Goal: Task Accomplishment & Management: Use online tool/utility

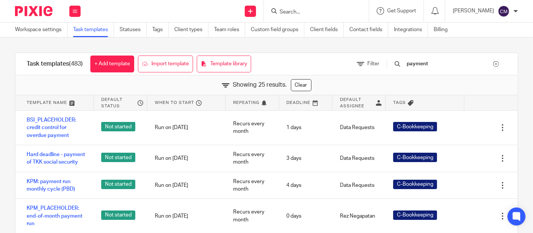
click at [219, 7] on div "Send new email Create task Add client Get Support Contact Support Help Document…" at bounding box center [310, 11] width 445 height 22
click at [178, 8] on div "Send new email Create task Add client Get Support Contact Support Help Document…" at bounding box center [310, 11] width 445 height 22
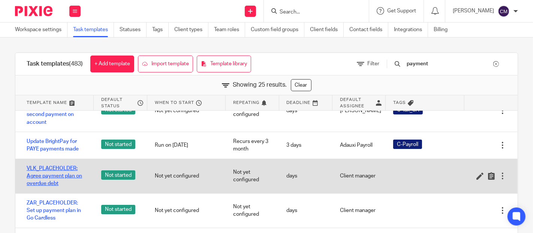
scroll to position [660, 0]
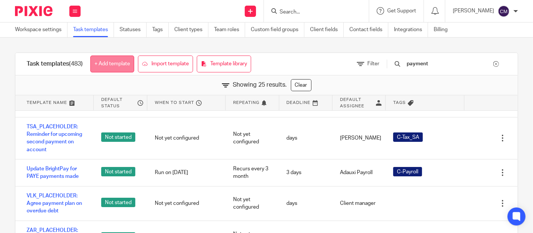
click at [113, 65] on link "+ Add template" at bounding box center [112, 64] width 44 height 17
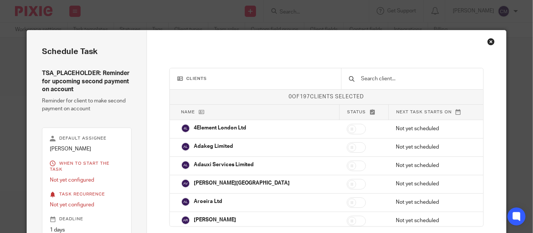
scroll to position [63, 0]
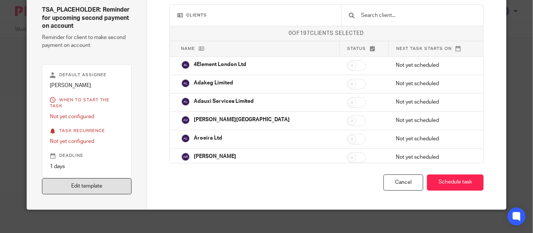
click at [84, 179] on link "Edit template" at bounding box center [86, 186] width 89 height 16
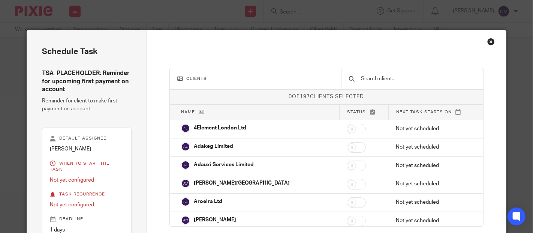
scroll to position [63, 0]
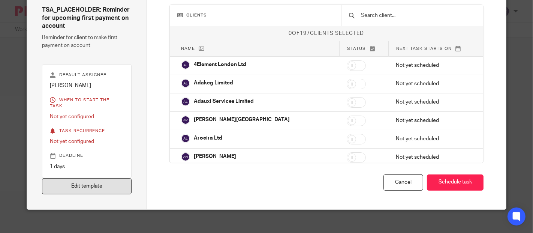
click at [99, 188] on link "Edit template" at bounding box center [86, 186] width 89 height 16
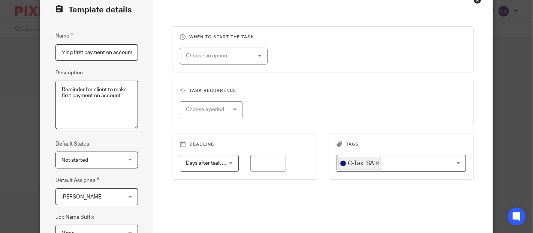
scroll to position [83, 0]
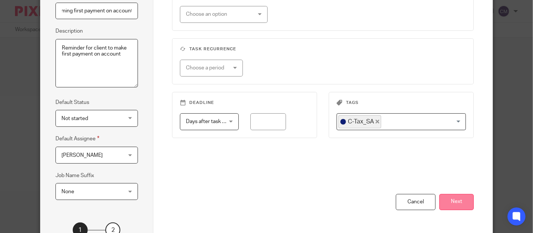
click at [465, 202] on button "Next" at bounding box center [457, 202] width 35 height 16
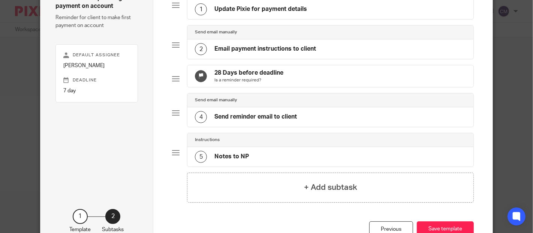
scroll to position [42, 0]
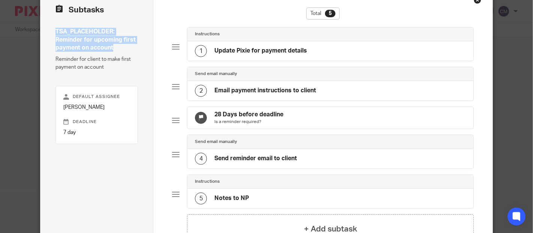
drag, startPoint x: 53, startPoint y: 32, endPoint x: 114, endPoint y: 50, distance: 64.1
click at [114, 50] on h4 "TSA_PLACEHOLDER: Reminder for upcoming first payment on account" at bounding box center [97, 40] width 83 height 24
copy h4 "TSA_PLACEHOLDER: Reminder for upcoming first payment on account"
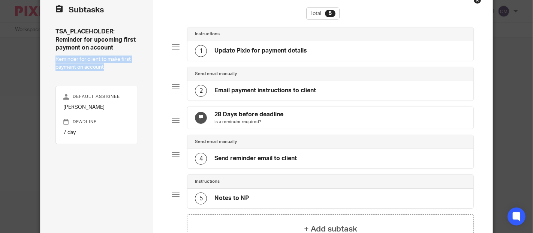
drag, startPoint x: 102, startPoint y: 68, endPoint x: 49, endPoint y: 60, distance: 53.6
click at [49, 60] on div "Subtasks TSA_PLACEHOLDER: Reminder for upcoming first payment on account Remind…" at bounding box center [97, 143] width 113 height 309
copy p "Reminder for client to make first payment on account"
click at [282, 79] on div "Send email manually" at bounding box center [331, 74] width 286 height 14
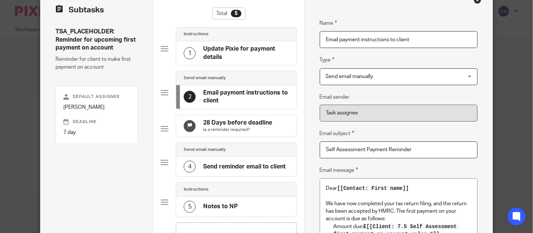
drag, startPoint x: 320, startPoint y: 150, endPoint x: 418, endPoint y: 154, distance: 98.3
click at [418, 154] on input "Self Assessment Payment Reminder" at bounding box center [399, 149] width 158 height 17
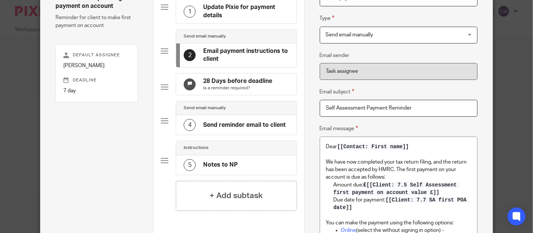
scroll to position [125, 0]
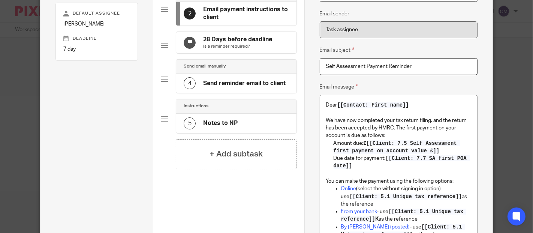
click at [255, 69] on div "Send email manually" at bounding box center [236, 66] width 105 height 6
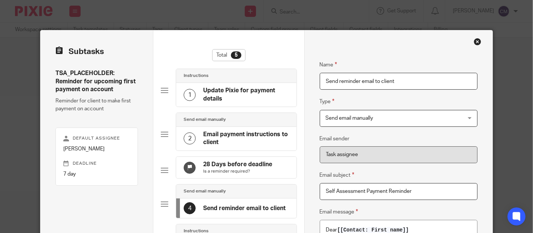
scroll to position [167, 0]
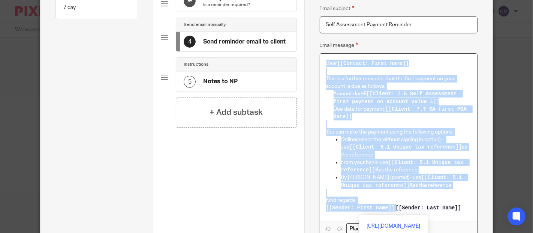
drag, startPoint x: 323, startPoint y: 62, endPoint x: 462, endPoint y: 212, distance: 204.1
click at [462, 212] on div "Dear [[Contact: First name]] This is a further reminder that the first payment …" at bounding box center [399, 137] width 158 height 167
copy div "Dear [[Contact: First name]] This is a further reminder that the first payment …"
click at [334, 95] on p "Amount due: £ [[Client: 7.5 Self Assessment first payment on account value £]]" at bounding box center [403, 97] width 138 height 15
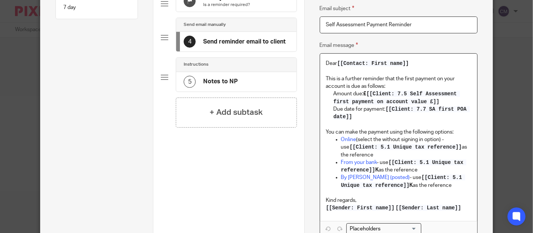
drag, startPoint x: 423, startPoint y: 101, endPoint x: 396, endPoint y: 93, distance: 28.1
click at [396, 93] on span "[[Client: 7.5 Self Assessment first payment on account value £]]" at bounding box center [397, 98] width 127 height 14
drag, startPoint x: 396, startPoint y: 93, endPoint x: 409, endPoint y: 99, distance: 14.6
click at [409, 99] on span "[[Client: 7.5 Self Assessment first payment on account value £]]" at bounding box center [397, 98] width 127 height 14
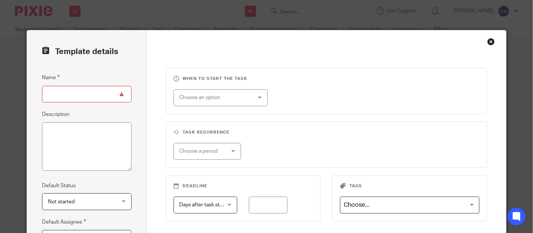
paste input "TSA_PLACEHOLDER: Reminder for upcoming first payment on account"
drag, startPoint x: 72, startPoint y: 93, endPoint x: 61, endPoint y: 95, distance: 10.6
click at [61, 95] on input "TSA_PLACEHOLDER: Reminder for upcoming first payment on account" at bounding box center [86, 94] width 89 height 17
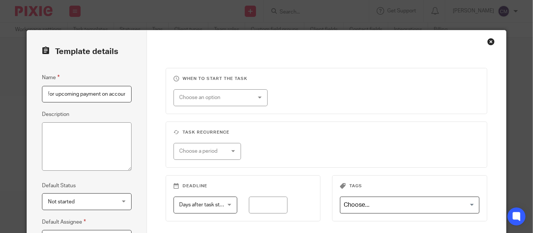
type input "TSA_PLACEHOLDER: Reminder for upcoming payment on account"
click at [107, 142] on textarea "Description" at bounding box center [86, 146] width 89 height 49
click at [78, 143] on textarea "Description" at bounding box center [86, 146] width 89 height 49
paste textarea "Reminder for client to make first payment on account"
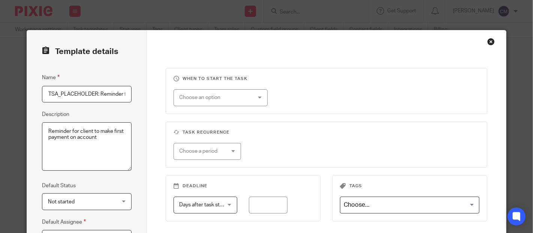
click at [66, 132] on textarea "Reminder for client to make first payment on account" at bounding box center [86, 146] width 89 height 49
drag, startPoint x: 55, startPoint y: 137, endPoint x: 42, endPoint y: 137, distance: 13.1
click at [42, 137] on textarea "Reminders for client to make first payment on account" at bounding box center [86, 146] width 89 height 49
click at [101, 136] on textarea "Reminders for client to make payment on account" at bounding box center [86, 146] width 89 height 49
click at [121, 134] on textarea "Reminders for client to make payment on account" at bounding box center [86, 146] width 89 height 49
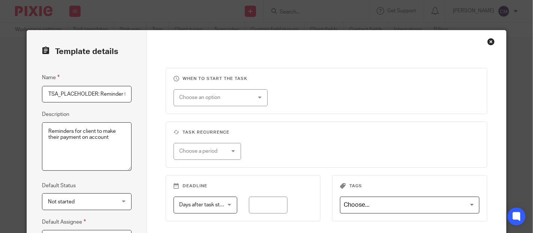
click at [141, 140] on div "Template details Name TSA_PLACEHOLDER: Reminder for upcoming payment on account…" at bounding box center [87, 191] width 120 height 323
click at [78, 132] on textarea "Reminders for client to make their payment on account" at bounding box center [86, 146] width 89 height 49
click at [130, 145] on div "Template details Name TSA_PLACEHOLDER: Reminder for upcoming payment on account…" at bounding box center [87, 191] width 120 height 323
click at [147, 147] on div "When to start the task Choose an option On date Week day Month day On client da…" at bounding box center [326, 191] width 359 height 323
click at [56, 135] on textarea "Reminders for the client to make their payment on account" at bounding box center [86, 146] width 89 height 49
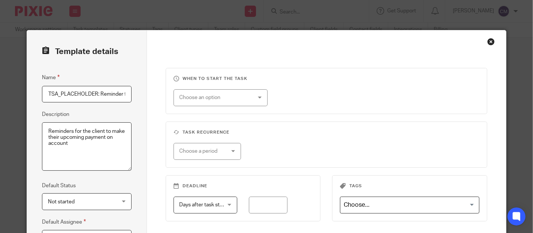
type textarea "Reminders for the client to make their upcoming payment on account"
click at [131, 156] on div "Template details Name TSA_PLACEHOLDER: Reminder for upcoming payment on account…" at bounding box center [87, 191] width 120 height 323
click at [260, 98] on div "Choose an option" at bounding box center [221, 97] width 94 height 17
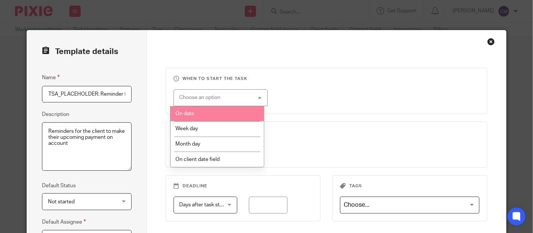
click at [249, 116] on li "On date" at bounding box center [217, 113] width 93 height 15
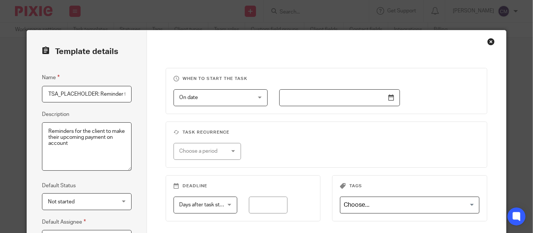
click at [325, 99] on input "text" at bounding box center [339, 97] width 121 height 17
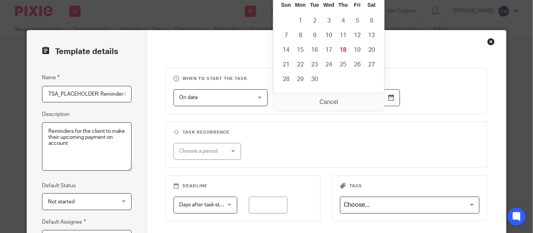
click at [318, 98] on input "Use the arrow keys to pick a date" at bounding box center [339, 97] width 121 height 17
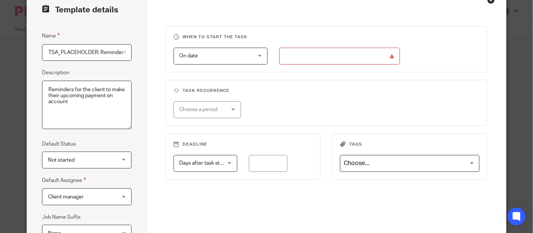
click at [372, 128] on div "When to start the task On date On date Disable On date Week day Month day On cl…" at bounding box center [327, 130] width 322 height 209
click at [384, 58] on input "Use the arrow keys to pick a date" at bounding box center [339, 56] width 121 height 17
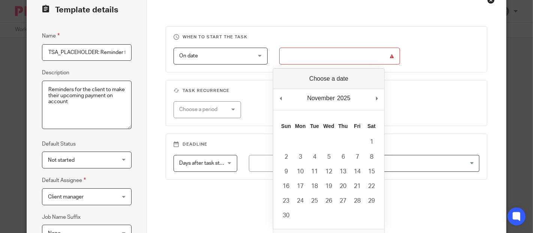
click at [264, 97] on fieldset "Task recurrence Choose a period No repeat Weekly Monthly Yearly" at bounding box center [327, 103] width 322 height 46
click at [309, 59] on input "Use the arrow keys to pick a date" at bounding box center [339, 56] width 121 height 17
click at [255, 56] on div "On date On date" at bounding box center [221, 56] width 94 height 17
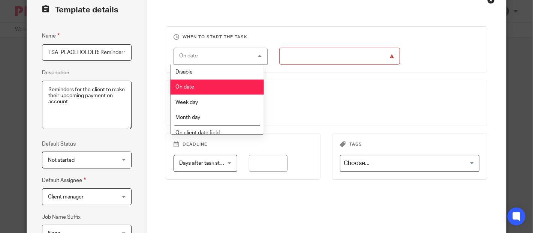
click at [248, 71] on li "Disable" at bounding box center [217, 72] width 93 height 15
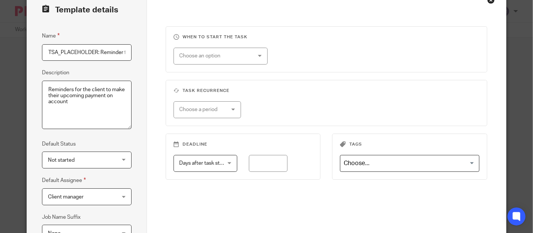
scroll to position [83, 0]
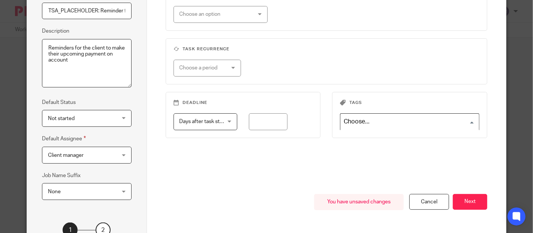
click at [375, 126] on input "Search for option" at bounding box center [408, 121] width 134 height 13
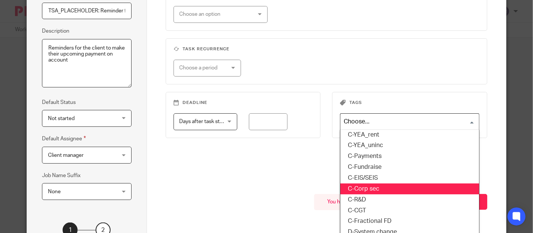
scroll to position [125, 0]
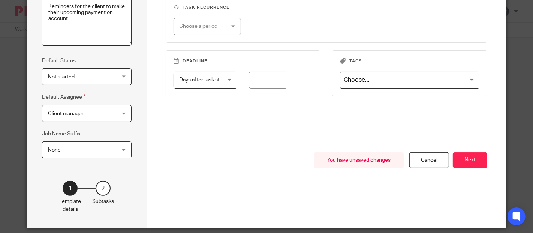
click at [261, 137] on div "When to start the task Choose an option On date Week day Month day On client da…" at bounding box center [327, 47] width 322 height 209
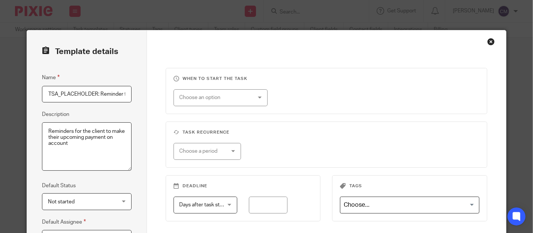
scroll to position [83, 0]
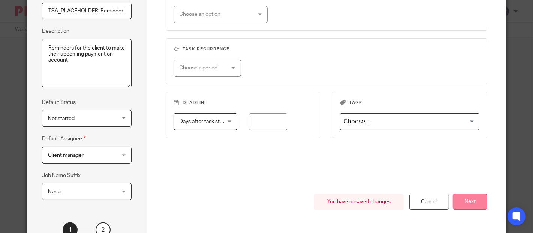
click at [481, 206] on button "Next" at bounding box center [470, 202] width 35 height 16
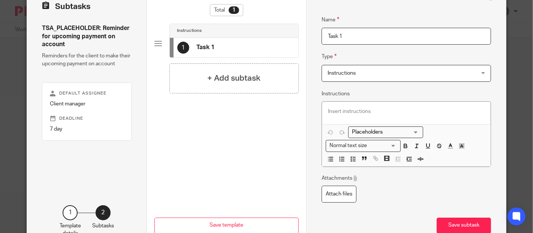
scroll to position [0, 0]
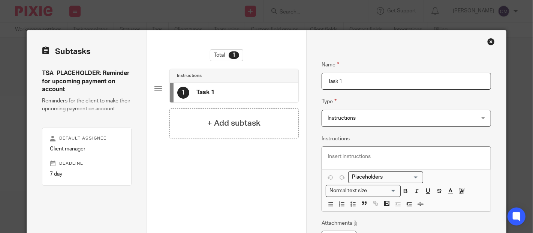
drag, startPoint x: 339, startPoint y: 84, endPoint x: 316, endPoint y: 82, distance: 23.0
click at [316, 82] on div "Name Task 1 Type Instructions Instructions Instructions Send automated email Se…" at bounding box center [406, 163] width 200 height 267
type input "M"
type input "1"
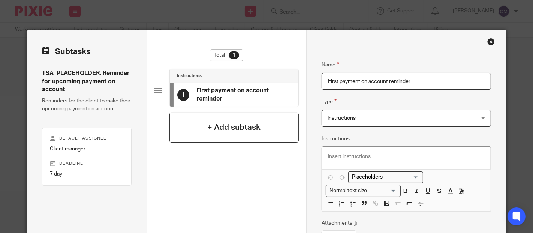
type input "First payment on account reminder"
click at [206, 134] on div "+ Add subtask" at bounding box center [235, 128] width 130 height 30
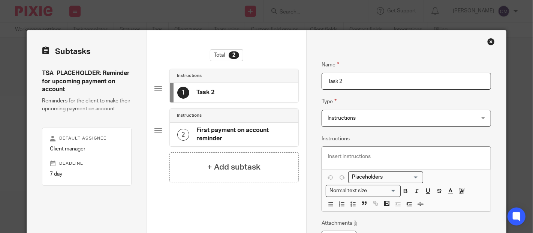
drag, startPoint x: 348, startPoint y: 81, endPoint x: 310, endPoint y: 84, distance: 38.0
click at [310, 84] on div "Name First payment on account reminder Type Instructions Instructions Instructi…" at bounding box center [406, 163] width 200 height 267
type input "Ensure Pixie fields are up to date"
click at [230, 113] on div "Instructions" at bounding box center [234, 116] width 114 height 6
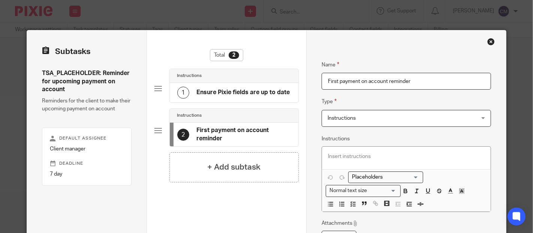
click at [355, 115] on span "Instructions" at bounding box center [393, 118] width 131 height 16
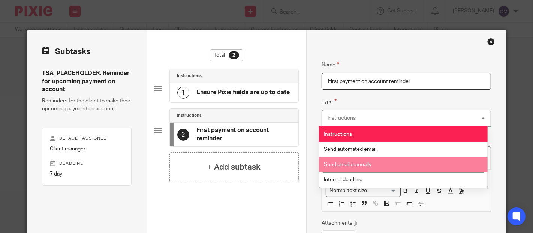
click at [358, 164] on span "Send email manually" at bounding box center [348, 164] width 48 height 5
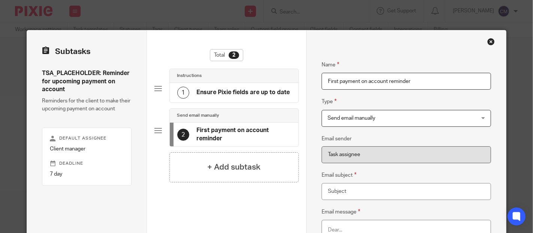
click at [242, 98] on div "1 Ensure Pixie fields are up to date" at bounding box center [233, 93] width 113 height 12
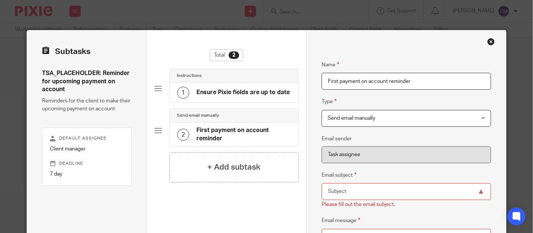
scroll to position [42, 0]
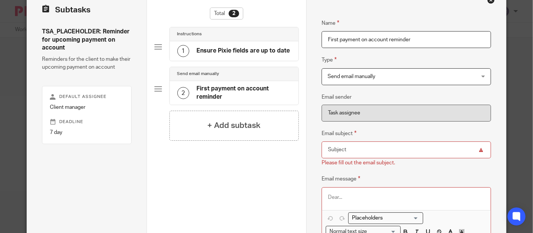
paste input "Self Assessment Payment Reminder"
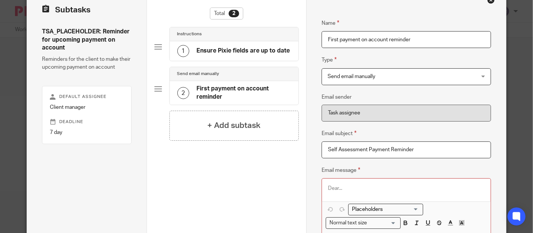
type input "Self Assessment Payment Reminder"
click at [311, 160] on div "Name First payment on account reminder Type Send email manually Send email manu…" at bounding box center [406, 149] width 200 height 321
click at [197, 48] on h4 "Ensure Pixie fields are up to date" at bounding box center [243, 51] width 93 height 8
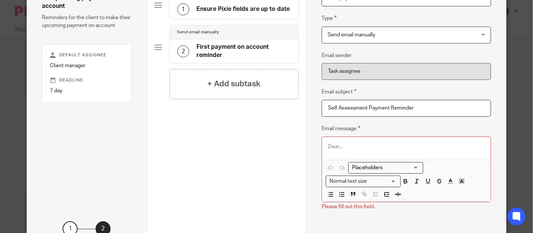
scroll to position [125, 0]
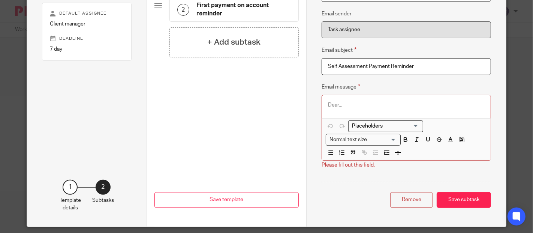
click at [337, 101] on p at bounding box center [406, 105] width 156 height 8
click at [266, 102] on div "Total 2 Instructions 1 Ensure Pixie fields are up to date Send email manually 2…" at bounding box center [227, 29] width 145 height 210
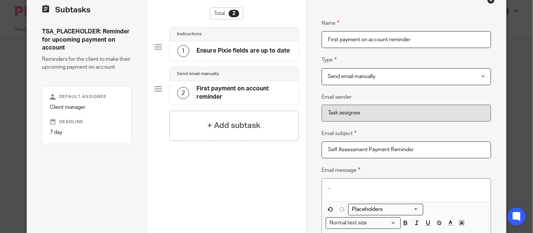
click at [231, 51] on h4 "Ensure Pixie fields are up to date" at bounding box center [243, 51] width 93 height 8
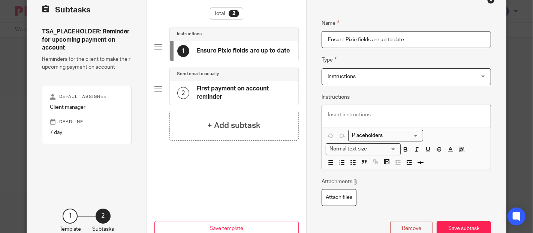
click at [261, 76] on div "Send email manually" at bounding box center [234, 74] width 114 height 6
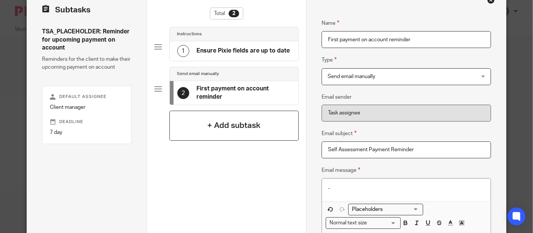
click at [228, 125] on h4 "+ Add subtask" at bounding box center [233, 126] width 53 height 12
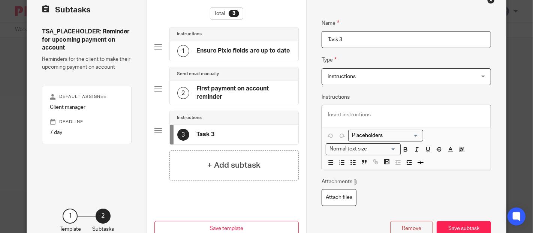
drag, startPoint x: 347, startPoint y: 38, endPoint x: 322, endPoint y: 38, distance: 25.1
click at [322, 38] on input "Task 3" at bounding box center [406, 39] width 169 height 17
click at [258, 40] on div "Instructions" at bounding box center [234, 34] width 129 height 14
click at [354, 113] on p at bounding box center [406, 115] width 156 height 8
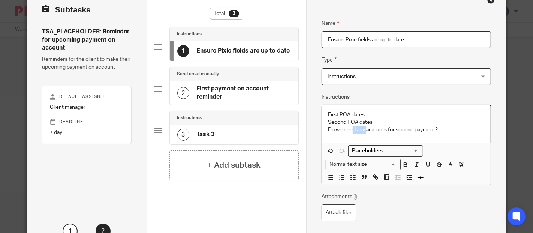
drag, startPoint x: 363, startPoint y: 128, endPoint x: 351, endPoint y: 131, distance: 12.9
click at [351, 131] on p "Do we need any amounts for second payment?" at bounding box center [406, 130] width 156 height 8
click at [445, 128] on p "Do we need amounts for second payment?" at bounding box center [406, 130] width 156 height 8
click at [323, 115] on div "First POA dates Second POA dates Do we need amounts for second payment?" at bounding box center [406, 124] width 168 height 38
click at [431, 126] on p "Do we need amounts for second payment?" at bounding box center [406, 130] width 156 height 8
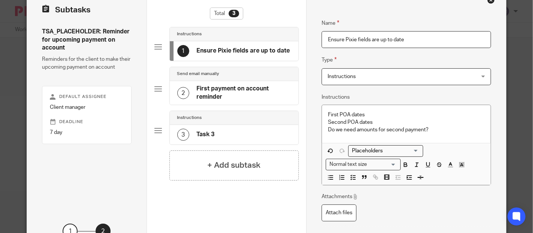
click at [235, 80] on div "Send email manually" at bounding box center [234, 74] width 129 height 14
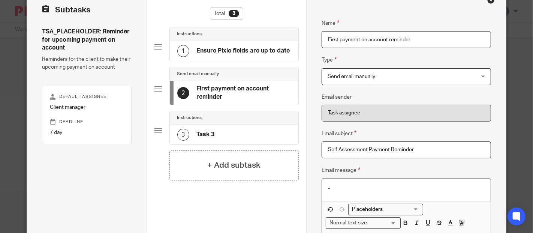
click at [222, 83] on div "2 First payment on account reminder" at bounding box center [234, 93] width 129 height 24
click at [237, 52] on h4 "Ensure Pixie fields are up to date" at bounding box center [243, 51] width 93 height 8
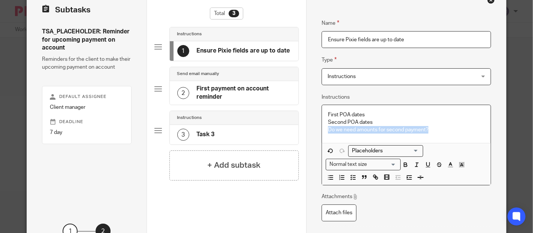
drag, startPoint x: 427, startPoint y: 132, endPoint x: 324, endPoint y: 129, distance: 102.8
click at [324, 129] on div "First POA dates Second POA dates Do we need amounts for second payment?" at bounding box center [406, 124] width 168 height 38
click at [221, 78] on div "Send email manually" at bounding box center [234, 74] width 129 height 14
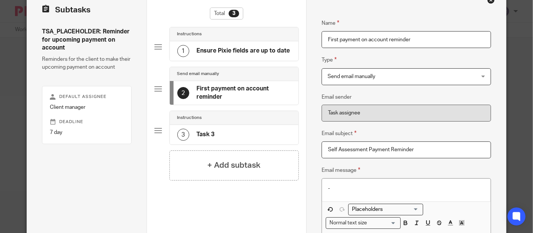
click at [217, 130] on div "3 Task 3" at bounding box center [234, 135] width 129 height 20
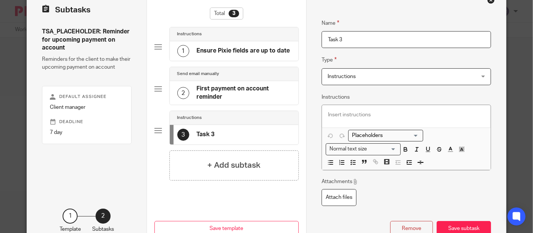
click at [369, 73] on span "Instructions" at bounding box center [393, 77] width 131 height 16
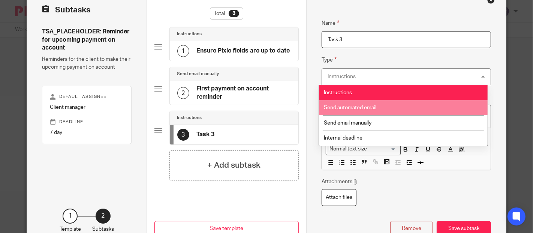
click at [370, 113] on li "Send automated email" at bounding box center [403, 107] width 169 height 15
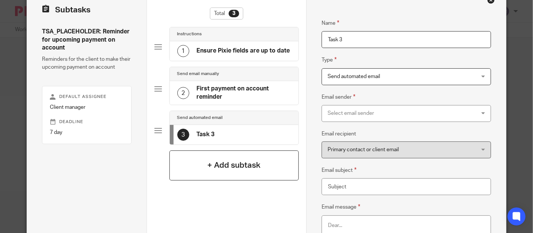
click at [216, 170] on h4 "+ Add subtask" at bounding box center [233, 165] width 53 height 12
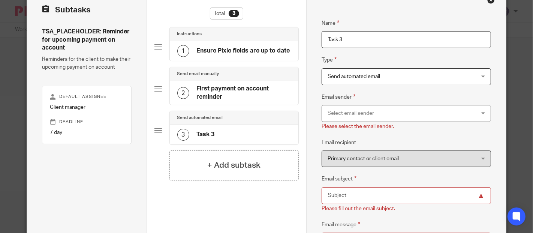
click at [381, 112] on div "Select email sender" at bounding box center [393, 113] width 131 height 16
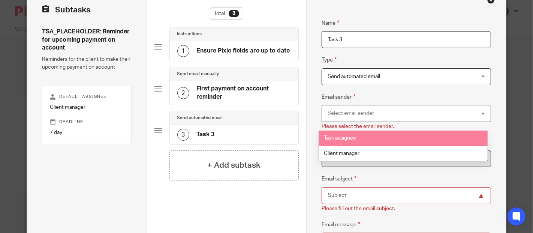
click at [378, 137] on li "Task assignee" at bounding box center [403, 138] width 169 height 15
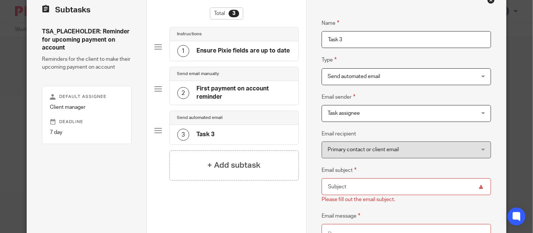
drag, startPoint x: 346, startPoint y: 38, endPoint x: 315, endPoint y: 35, distance: 31.3
click at [315, 35] on div "Name First payment on account reminder Type Send email manually Send email manu…" at bounding box center [406, 186] width 200 height 395
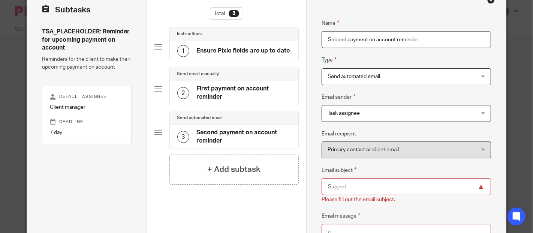
scroll to position [83, 0]
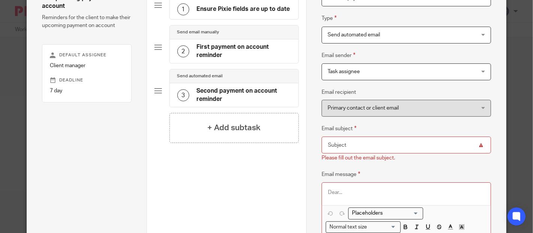
type input "Second payment on account reminder"
click at [343, 193] on p at bounding box center [406, 193] width 156 height 8
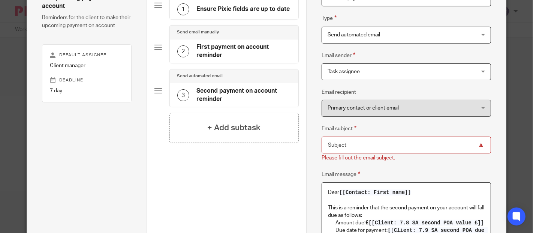
scroll to position [125, 0]
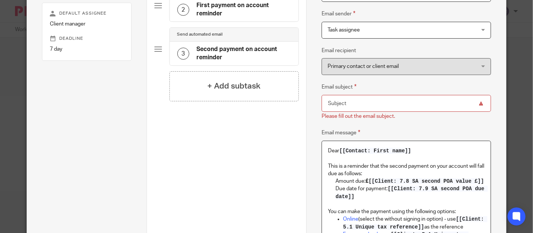
click at [446, 166] on p "This is a reminder that the second payment on your account will fall due as fol…" at bounding box center [406, 169] width 156 height 15
click at [381, 98] on input "Email subject" at bounding box center [406, 103] width 169 height 17
paste input "Self Assessment Payment Reminder"
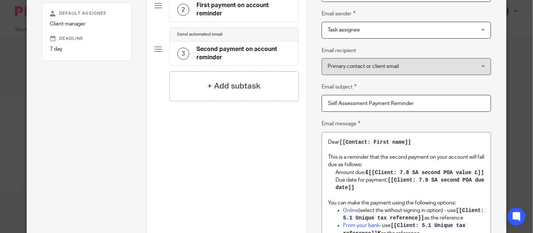
type input "Self Assessment Payment Reminder"
click at [261, 128] on div "Total 3 Instructions 1 Ensure Pixie fields are up to date Send email manually 2…" at bounding box center [227, 88] width 145 height 329
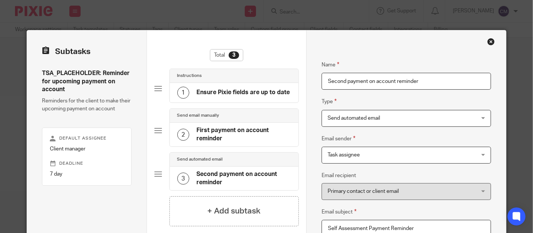
scroll to position [42, 0]
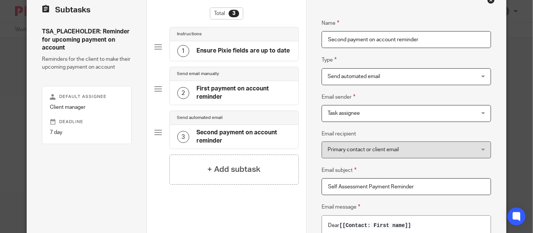
click at [278, 80] on div "Send email manually" at bounding box center [234, 74] width 129 height 14
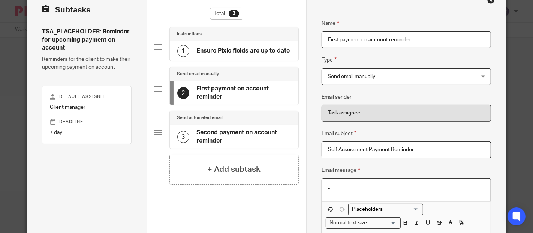
click at [341, 186] on p "-" at bounding box center [406, 189] width 156 height 8
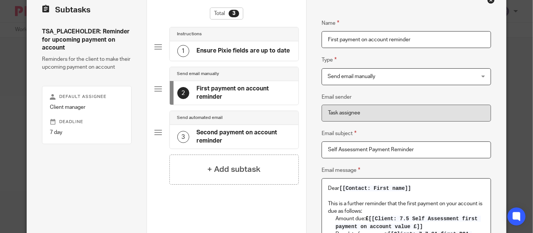
scroll to position [83, 0]
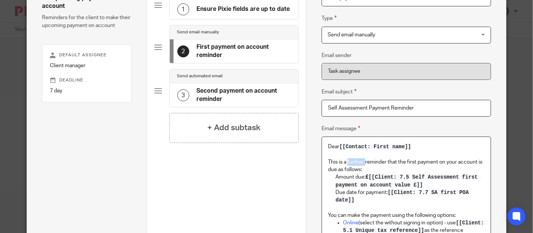
drag, startPoint x: 363, startPoint y: 162, endPoint x: 346, endPoint y: 161, distance: 16.9
click at [346, 161] on p "This is a further reminder that the first payment on your account is due as fol…" at bounding box center [406, 165] width 156 height 15
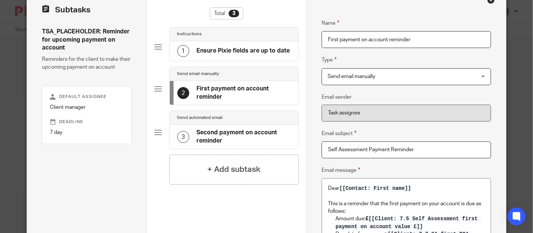
click at [273, 46] on div "1 Ensure Pixie fields are up to date" at bounding box center [233, 51] width 113 height 12
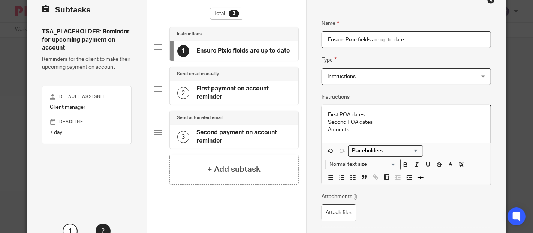
click at [322, 108] on div "First POA dates Second POA dates Amounts" at bounding box center [406, 124] width 168 height 38
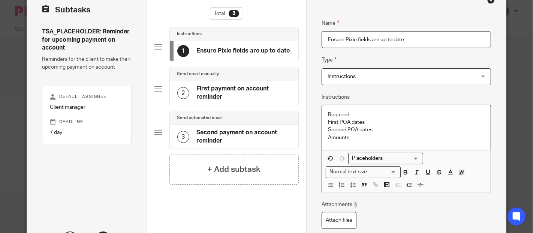
click at [240, 80] on div "Send email manually" at bounding box center [234, 74] width 129 height 14
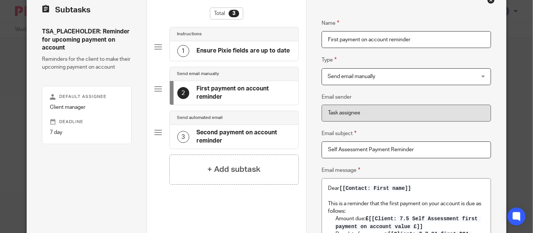
scroll to position [83, 0]
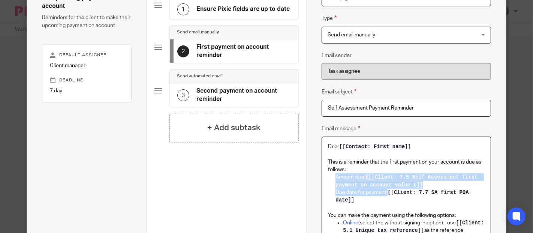
drag, startPoint x: 332, startPoint y: 176, endPoint x: 429, endPoint y: 201, distance: 99.9
click at [429, 201] on div "Dear [[Contact: First name]] This is a reminder that the first payment on your …" at bounding box center [406, 216] width 168 height 159
copy div "Amount due: £ [[Client: 7.5 Self Assessment first payment on account value £]] …"
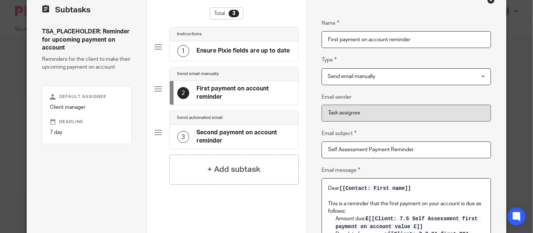
click at [246, 57] on div "1 Ensure Pixie fields are up to date" at bounding box center [234, 51] width 129 height 20
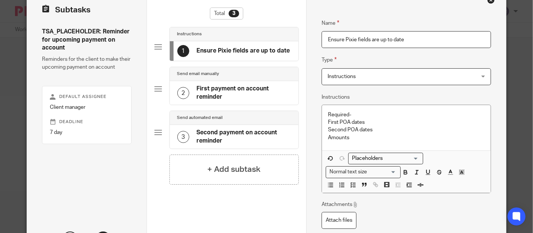
click at [350, 139] on p "Amounts" at bounding box center [406, 138] width 156 height 8
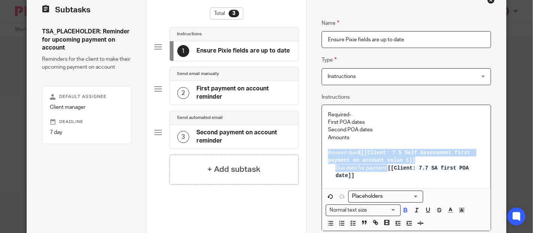
drag, startPoint x: 350, startPoint y: 177, endPoint x: 325, endPoint y: 153, distance: 34.8
click at [325, 153] on div "Required- First POA dates Second POA dates Amounts Amount due: £ [[Client: 7.5 …" at bounding box center [406, 146] width 168 height 83
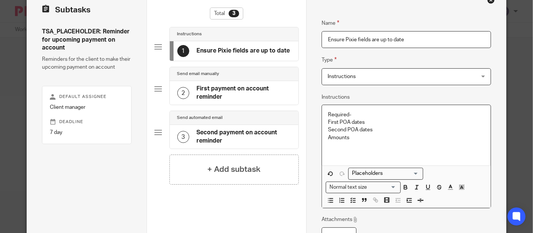
click at [221, 86] on h4 "First payment on account reminder" at bounding box center [244, 93] width 95 height 16
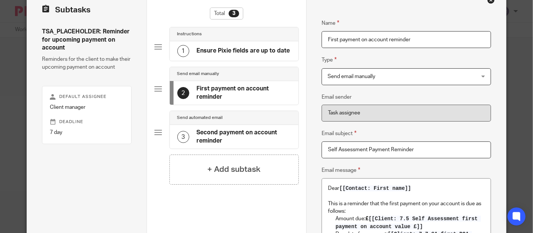
scroll to position [83, 0]
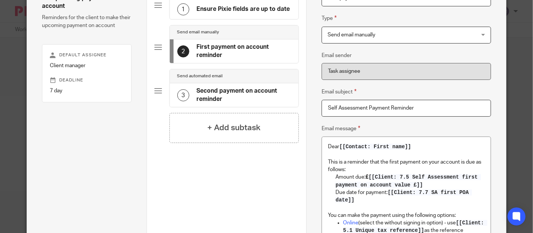
click at [233, 14] on div "1 Ensure Pixie fields are up to date" at bounding box center [233, 9] width 113 height 12
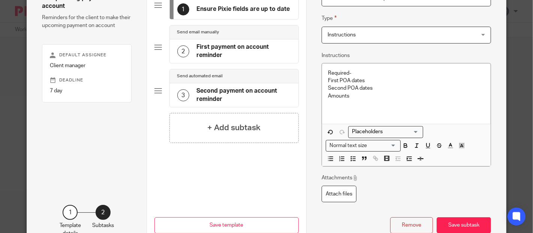
scroll to position [73, 0]
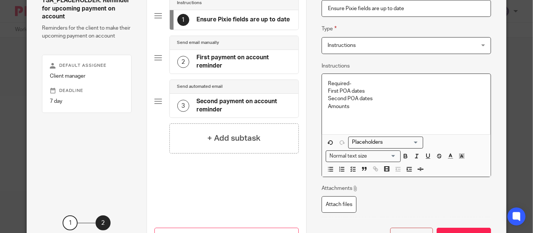
click at [322, 84] on div "Required- First POA dates Second POA dates Amounts" at bounding box center [406, 104] width 168 height 61
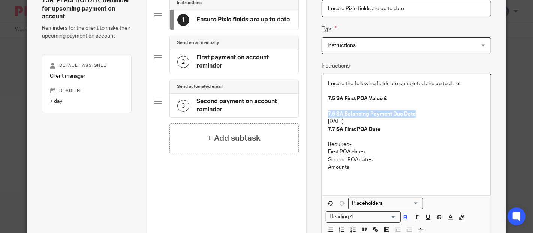
drag, startPoint x: 414, startPoint y: 113, endPoint x: 312, endPoint y: 115, distance: 101.7
click at [312, 115] on div "Name First payment on account reminder Type Send email manually Send email manu…" at bounding box center [406, 141] width 200 height 366
drag, startPoint x: 359, startPoint y: 121, endPoint x: 318, endPoint y: 115, distance: 41.6
click at [318, 115] on div "Name First payment on account reminder Type Send email manually Send email manu…" at bounding box center [406, 141] width 200 height 366
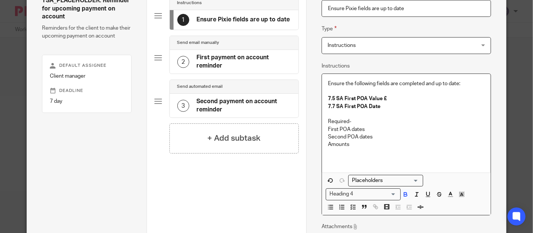
click at [328, 117] on p at bounding box center [406, 114] width 156 height 8
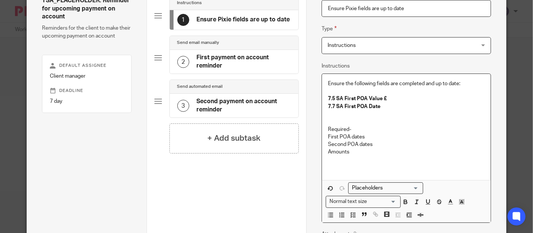
click at [456, 82] on p "Ensure the following fields are completed and up to date:" at bounding box center [406, 84] width 156 height 8
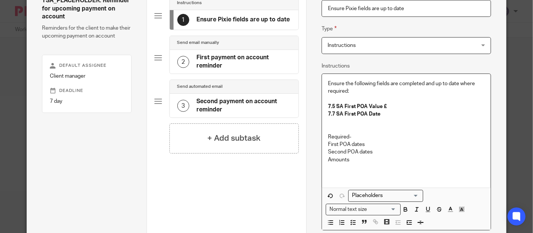
click at [356, 89] on p "Ensure the following fields are completed and up to date where required:" at bounding box center [406, 87] width 156 height 15
click at [322, 105] on div "Ensure the following fields are completed and up to date where required: 7.5 SA…" at bounding box center [406, 131] width 168 height 114
click at [392, 114] on h4 "7.7 SA First POA Date" at bounding box center [406, 114] width 156 height 8
click at [322, 99] on div "Ensure the following fields are completed and up to date where required: 7.5 SA…" at bounding box center [406, 131] width 168 height 114
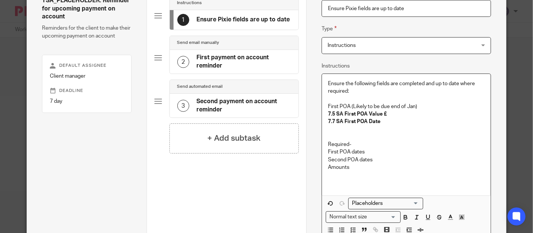
click at [329, 135] on p at bounding box center [406, 137] width 156 height 8
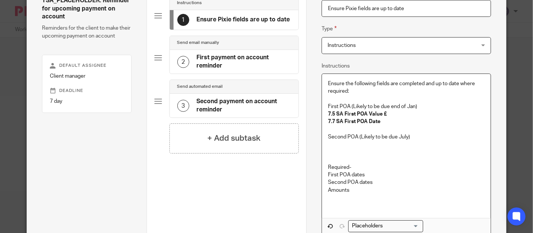
click at [335, 151] on p at bounding box center [406, 152] width 156 height 8
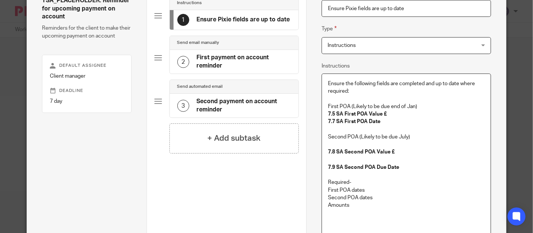
click at [395, 156] on p at bounding box center [406, 160] width 156 height 8
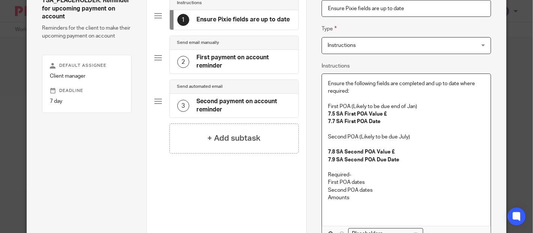
click at [324, 144] on div "Ensure the following fields are completed and up to date where required: First …" at bounding box center [406, 150] width 168 height 152
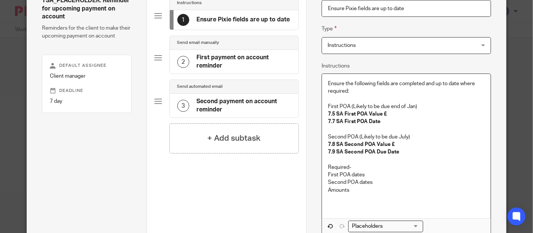
click at [323, 105] on div "Ensure the following fields are completed and up to date where required: First …" at bounding box center [406, 146] width 168 height 144
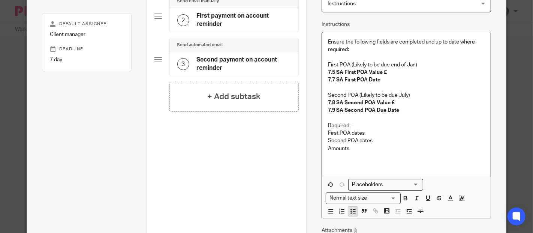
click at [350, 209] on icon "button" at bounding box center [353, 211] width 7 height 7
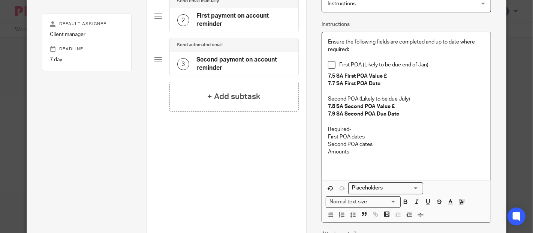
click at [322, 99] on div "Ensure the following fields are completed and up to date where required: First …" at bounding box center [406, 106] width 168 height 148
click at [353, 217] on line "button" at bounding box center [354, 217] width 2 height 0
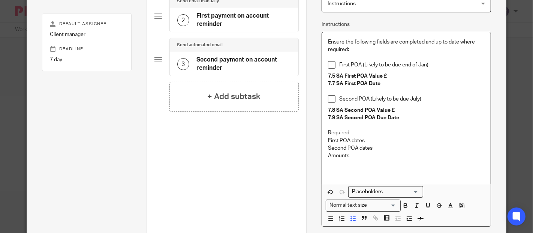
click at [431, 63] on p "First POA (Likely to be due end of Jan)" at bounding box center [411, 65] width 145 height 8
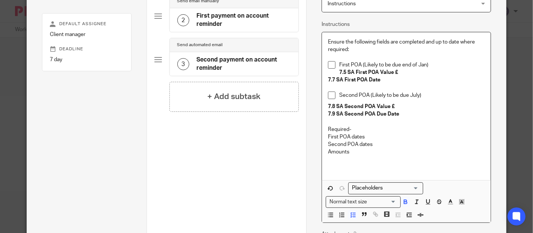
click at [328, 77] on strong "7.7 SA First POA Date" at bounding box center [354, 79] width 53 height 5
click at [322, 101] on div "Ensure the following fields are completed and up to date where required: First …" at bounding box center [406, 106] width 168 height 148
click at [323, 104] on div "Ensure the following fields are completed and up to date where required: First …" at bounding box center [406, 106] width 168 height 148
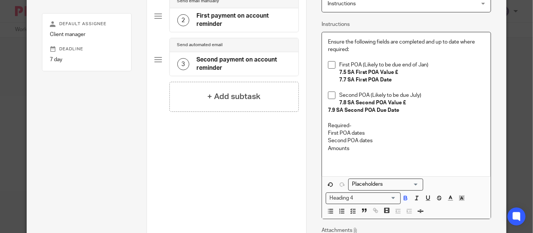
click at [324, 110] on div "Ensure the following fields are completed and up to date where required: First …" at bounding box center [406, 104] width 168 height 144
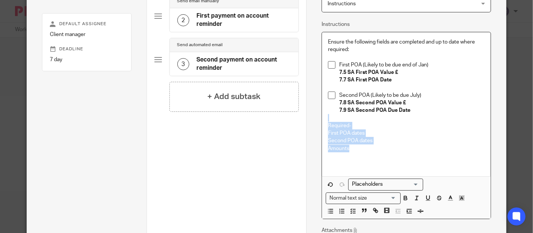
drag, startPoint x: 357, startPoint y: 148, endPoint x: 320, endPoint y: 119, distance: 47.3
click at [322, 119] on div "Ensure the following fields are completed and up to date where required: First …" at bounding box center [406, 104] width 168 height 144
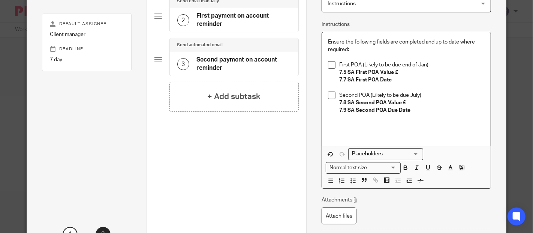
scroll to position [73, 0]
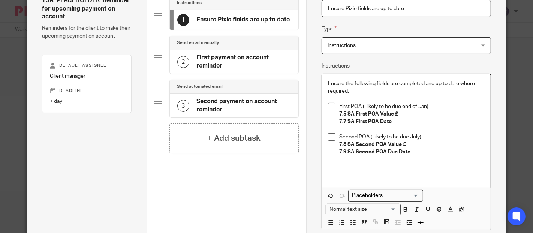
click at [423, 83] on p "Ensure the following fields are completed and up to date where required:" at bounding box center [406, 87] width 156 height 15
click at [426, 154] on p "7.9 SA Second POA Due Date" at bounding box center [411, 152] width 145 height 8
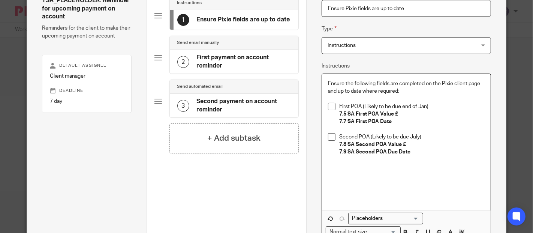
scroll to position [156, 0]
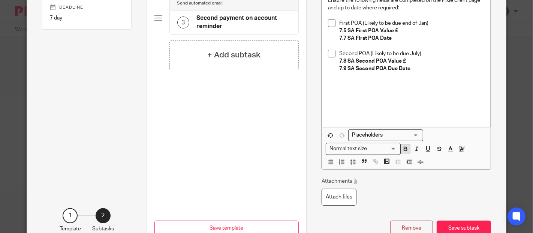
click at [404, 150] on icon "button" at bounding box center [405, 150] width 3 height 2
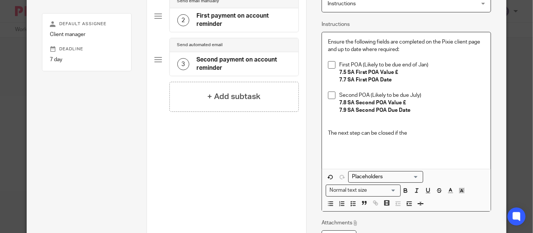
click at [357, 132] on p "The next step can be closed if the" at bounding box center [406, 133] width 156 height 8
click at [417, 133] on p "The next step can be closed if the" at bounding box center [406, 133] width 156 height 8
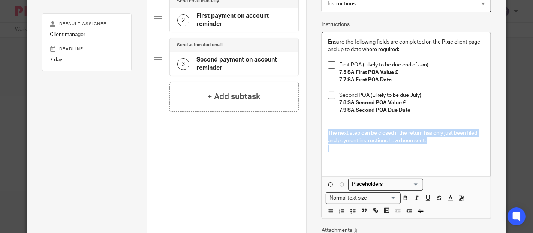
drag, startPoint x: 324, startPoint y: 132, endPoint x: 428, endPoint y: 144, distance: 104.5
click at [428, 144] on div "Ensure the following fields are completed on the Pixie client page and up to da…" at bounding box center [406, 104] width 168 height 144
click at [402, 200] on icon "button" at bounding box center [405, 198] width 7 height 7
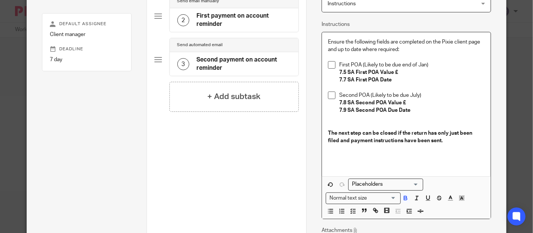
click at [266, 168] on div "Total 3 Instructions 1 Ensure Pixie fields are up to date Send email manually 2…" at bounding box center [227, 68] width 145 height 266
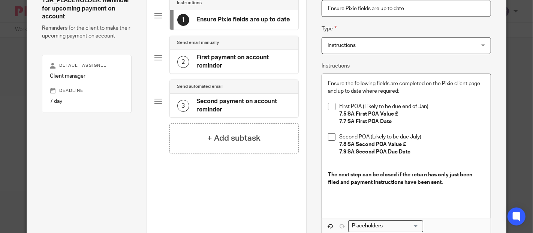
click at [258, 54] on h4 "First payment on account reminder" at bounding box center [244, 62] width 95 height 16
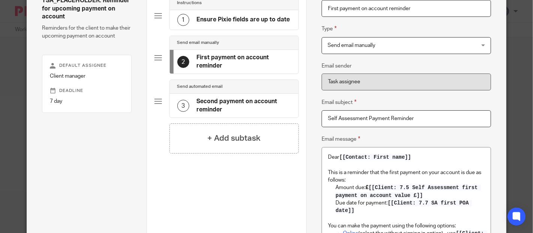
scroll to position [114, 0]
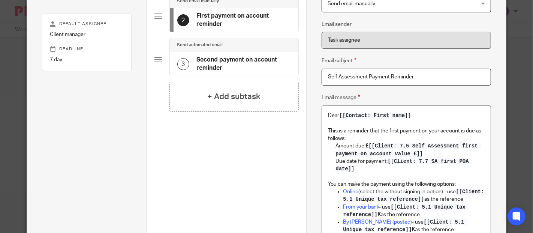
click at [243, 46] on div "Send automated email" at bounding box center [234, 45] width 114 height 6
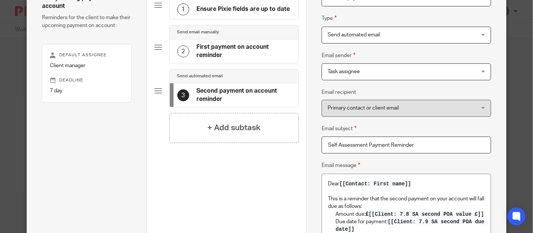
scroll to position [0, 0]
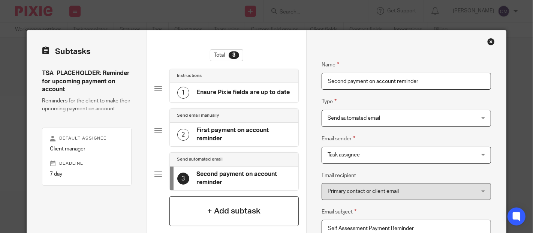
click at [180, 204] on div "+ Add subtask" at bounding box center [235, 211] width 130 height 30
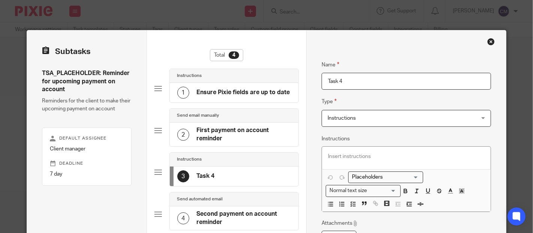
click at [349, 119] on span "Instructions" at bounding box center [342, 118] width 28 height 5
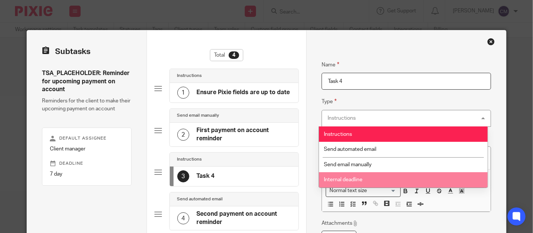
click at [351, 182] on span "Internal deadline" at bounding box center [343, 179] width 39 height 5
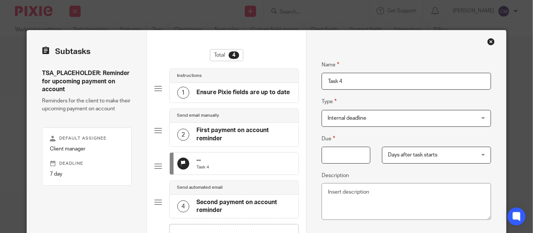
drag, startPoint x: 347, startPoint y: 80, endPoint x: 316, endPoint y: 84, distance: 31.0
click at [316, 84] on div "Name First payment on account reminder Type Send email manually Send email manu…" at bounding box center [406, 168] width 200 height 277
type input "2 months before payment deadline"
click at [401, 158] on span "Days after task starts" at bounding box center [429, 155] width 82 height 16
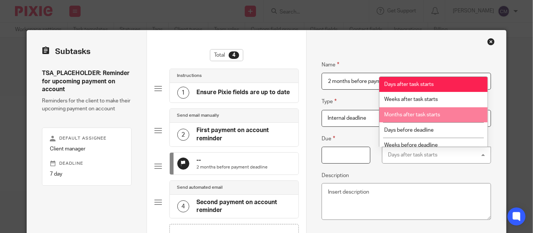
scroll to position [21, 0]
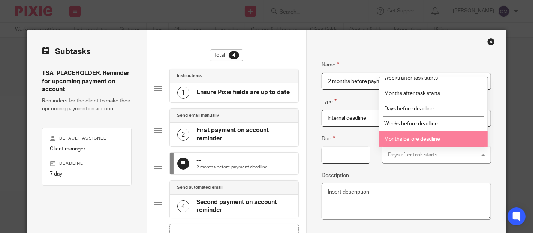
click at [429, 137] on span "Months before deadline" at bounding box center [412, 139] width 56 height 5
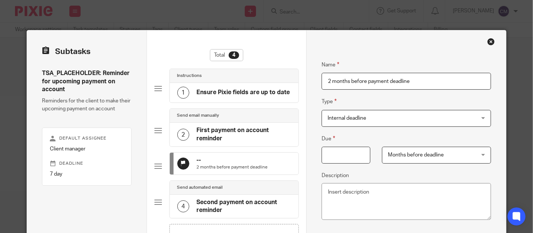
click at [328, 155] on input "Due" at bounding box center [346, 155] width 49 height 17
type input "2"
click at [363, 170] on div "Due 2 Months before deadline Months before deadline Days after task starts Week…" at bounding box center [406, 178] width 169 height 89
drag, startPoint x: 365, startPoint y: 81, endPoint x: 419, endPoint y: 79, distance: 54.0
click at [419, 79] on input "2 months before payment deadline" at bounding box center [406, 81] width 169 height 17
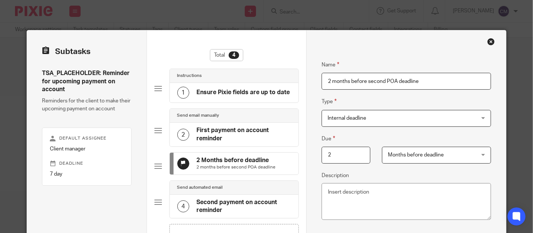
type input "2 months before second POA deadline"
click at [416, 98] on fieldset "Type Internal deadline Internal deadline Instructions Send automated email Send…" at bounding box center [406, 111] width 169 height 29
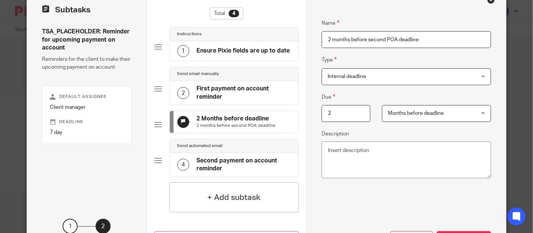
click at [226, 77] on div "Send email manually" at bounding box center [234, 74] width 129 height 14
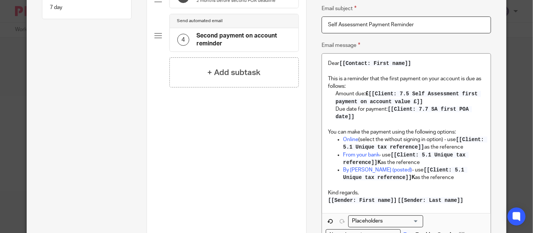
scroll to position [83, 0]
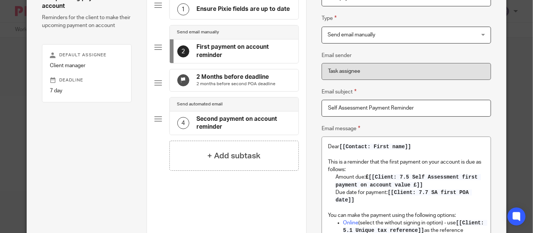
click at [236, 83] on p "2 months before second POA deadline" at bounding box center [236, 84] width 79 height 6
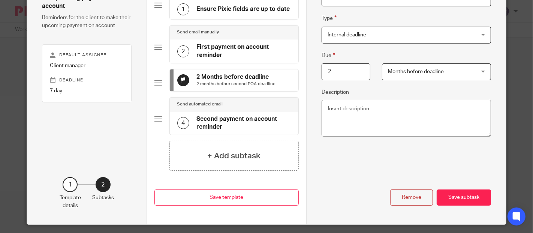
scroll to position [73, 0]
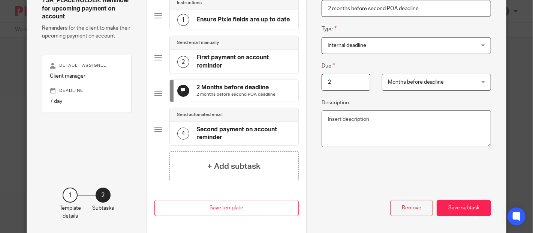
click at [306, 126] on div "Name First payment on account reminder Type Send email manually Send email manu…" at bounding box center [406, 96] width 200 height 277
click at [250, 26] on div "1 Ensure Pixie fields are up to date" at bounding box center [234, 20] width 129 height 20
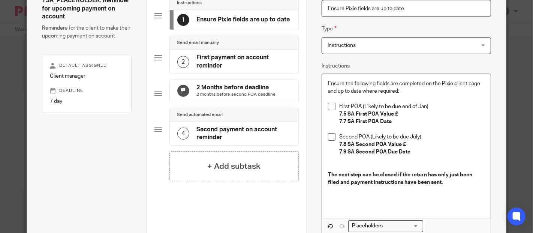
click at [255, 45] on div "Send email manually" at bounding box center [234, 43] width 129 height 14
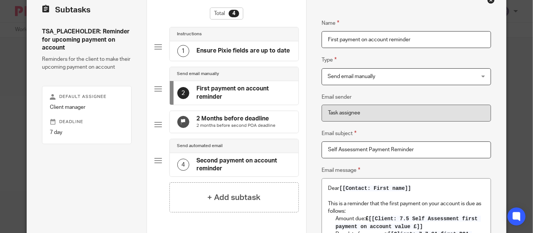
scroll to position [83, 0]
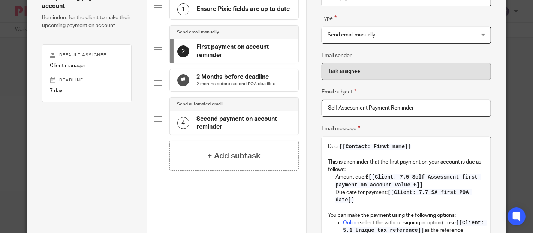
click at [237, 9] on h4 "Ensure Pixie fields are up to date" at bounding box center [243, 9] width 93 height 8
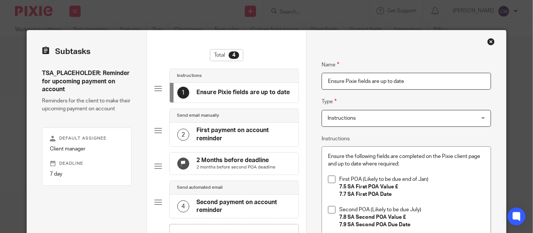
scroll to position [125, 0]
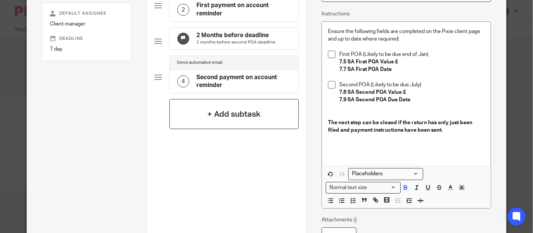
click at [225, 109] on div "+ Add subtask" at bounding box center [235, 114] width 130 height 30
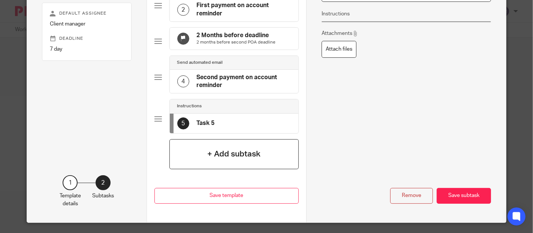
scroll to position [0, 0]
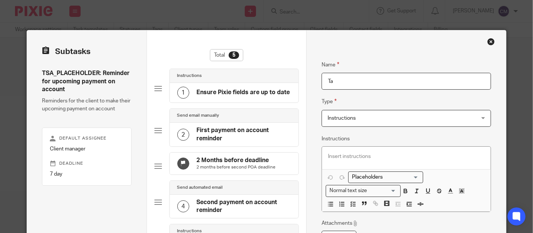
type input "T"
type input "notes"
click at [363, 159] on p at bounding box center [406, 157] width 156 height 8
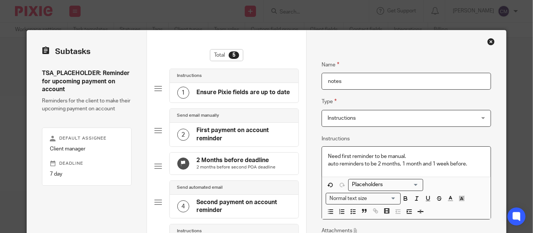
click at [328, 165] on p "auto reminders to be 2 months, 1 month and 1 week before." at bounding box center [406, 164] width 156 height 8
click at [407, 155] on p "Need first reminder to be manual." at bounding box center [406, 157] width 156 height 8
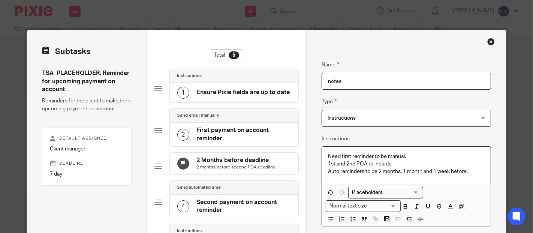
click at [467, 173] on p "Auto reminders to be 2 months, 1 month and 1 week before." at bounding box center [406, 172] width 156 height 8
click at [409, 156] on p "Need first reminder to be manual." at bounding box center [406, 157] width 156 height 8
click at [372, 165] on p "1st and 2nd POA to include" at bounding box center [406, 164] width 156 height 8
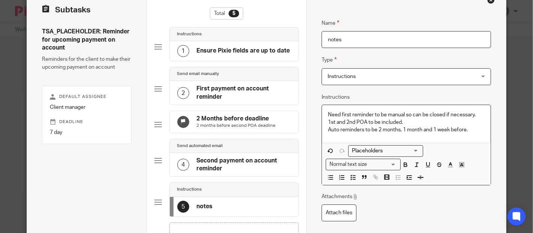
click at [476, 129] on p "Auto reminders to be 2 months, 1 month and 1 week before." at bounding box center [406, 130] width 156 height 8
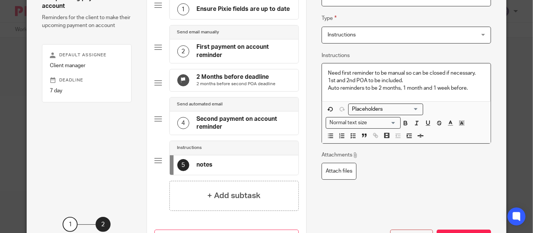
click at [229, 78] on h4 "2 Months before deadline" at bounding box center [236, 77] width 79 height 8
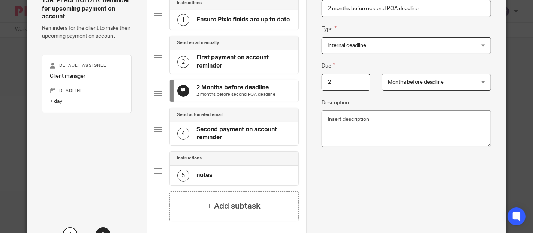
scroll to position [31, 0]
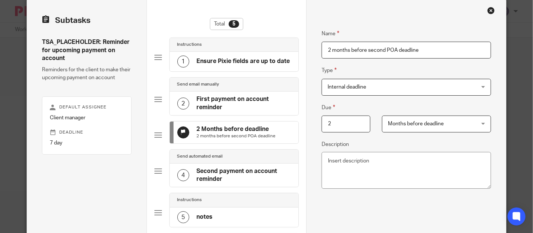
click at [322, 51] on input "2 months before second POA deadline" at bounding box center [406, 50] width 169 height 17
type input "2 months before second POA deadline"
click at [313, 117] on div "2" at bounding box center [340, 124] width 60 height 17
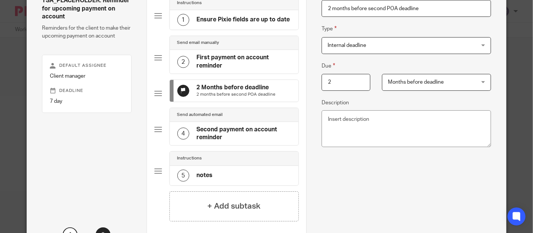
click at [260, 165] on div "Instructions" at bounding box center [234, 159] width 129 height 14
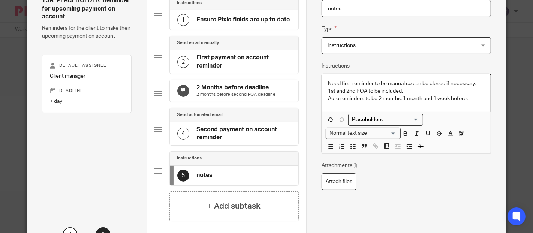
click at [474, 97] on p "Auto reminders to be 2 months, 1 month and 1 week before." at bounding box center [406, 99] width 156 height 8
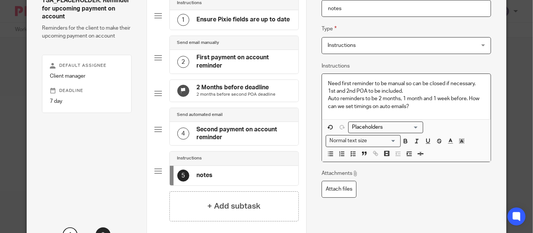
click at [466, 98] on p "Auto reminders to be 2 months, 1 month and 1 week before. How can we set timing…" at bounding box center [406, 102] width 156 height 15
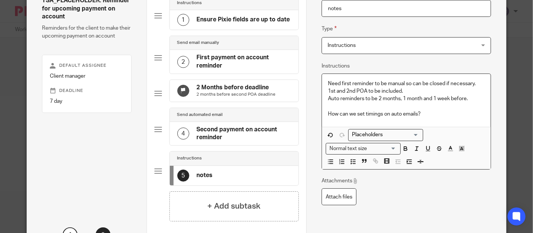
click at [324, 83] on div "Need first reminder to be manual so can be closed if necessary. 1st and 2nd POA…" at bounding box center [406, 100] width 168 height 53
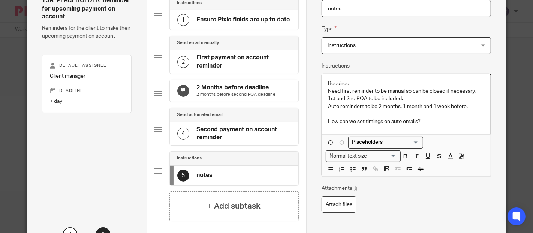
click at [328, 115] on p at bounding box center [406, 114] width 156 height 8
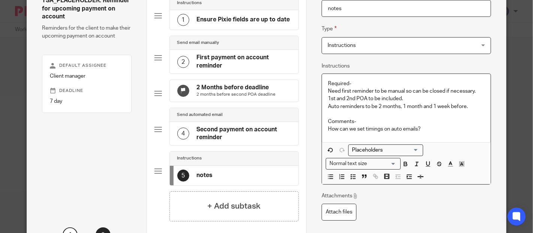
click at [422, 127] on p "How can we set timings on auto emails?" at bounding box center [406, 129] width 156 height 8
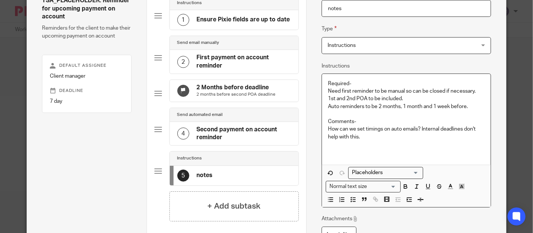
click at [203, 8] on div "Instructions" at bounding box center [234, 3] width 129 height 14
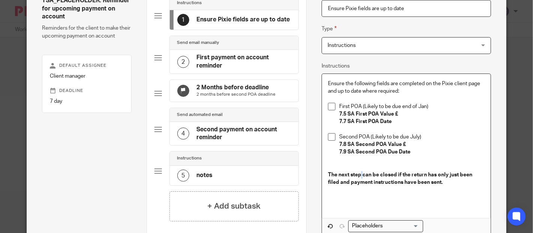
drag, startPoint x: 359, startPoint y: 174, endPoint x: 365, endPoint y: 171, distance: 7.2
click at [362, 172] on strong "The next step can be closed if the return has only just been filed and payment …" at bounding box center [401, 178] width 146 height 13
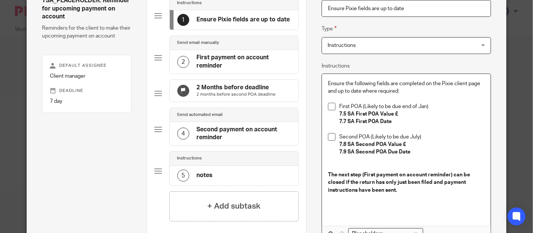
click at [400, 189] on p "The next step (First payment on account reminder) can be closed if the return h…" at bounding box center [406, 182] width 156 height 23
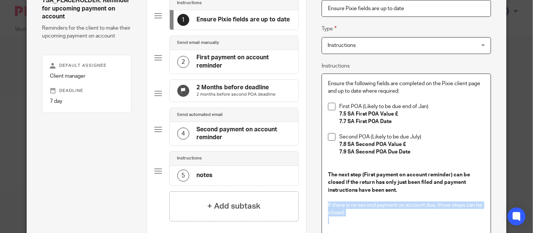
drag, startPoint x: 331, startPoint y: 204, endPoint x: 356, endPoint y: 218, distance: 29.2
click at [356, 218] on div "Ensure the following fields are completed on the Pixie client page and up to da…" at bounding box center [406, 161] width 168 height 175
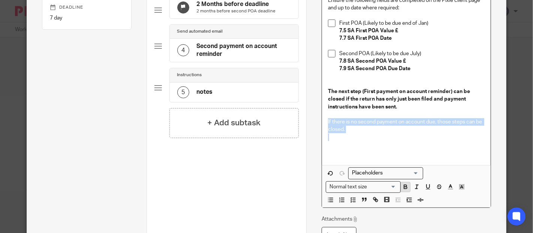
click at [402, 185] on icon "button" at bounding box center [405, 186] width 7 height 7
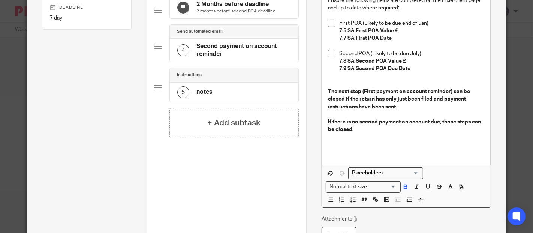
click at [260, 180] on div "Total 5 Instructions 1 Ensure Pixie fields are up to date Send email manually 2…" at bounding box center [227, 50] width 145 height 314
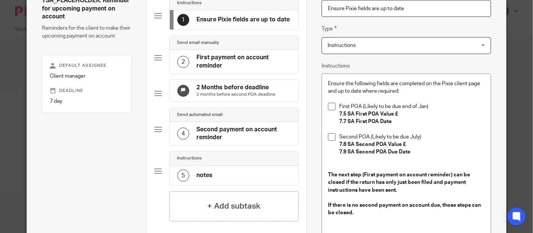
click at [324, 175] on div "Ensure the following fields are completed on the Pixie client page and up to da…" at bounding box center [406, 161] width 168 height 175
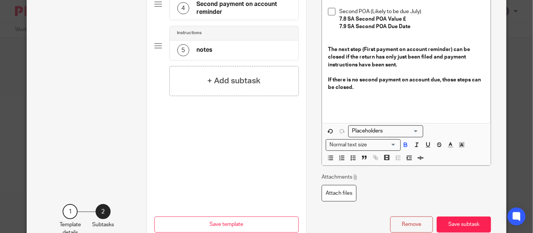
click at [289, 169] on div "Previous Save template Save template" at bounding box center [227, 208] width 145 height 86
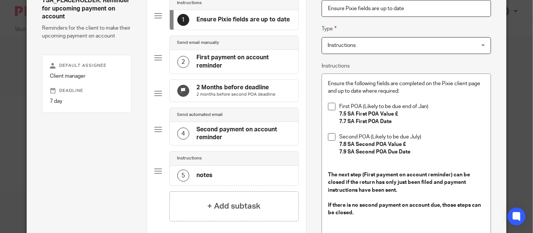
scroll to position [114, 0]
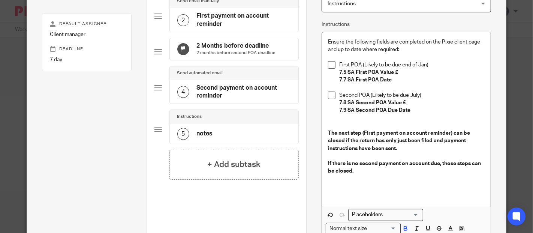
click at [229, 49] on h4 "2 Months before deadline" at bounding box center [236, 46] width 79 height 8
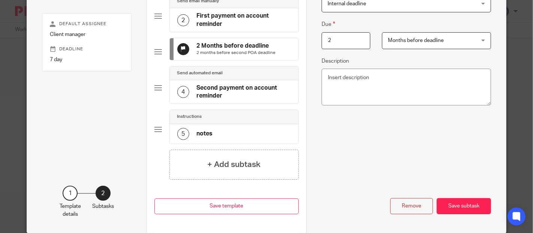
scroll to position [0, 0]
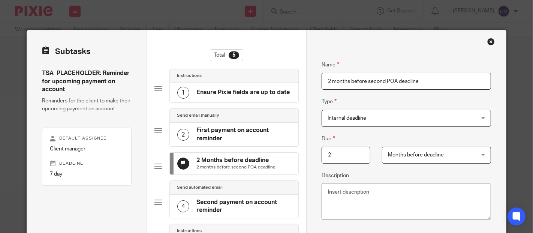
click at [211, 121] on div "Send email manually" at bounding box center [234, 116] width 129 height 14
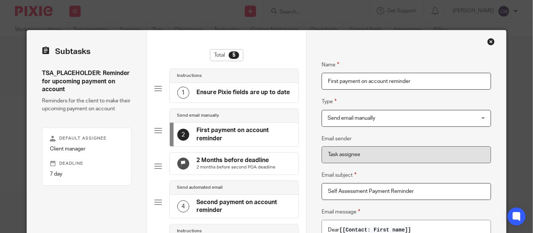
scroll to position [83, 0]
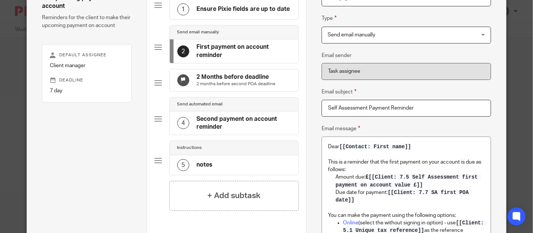
click at [219, 80] on h4 "2 Months before deadline" at bounding box center [236, 77] width 79 height 8
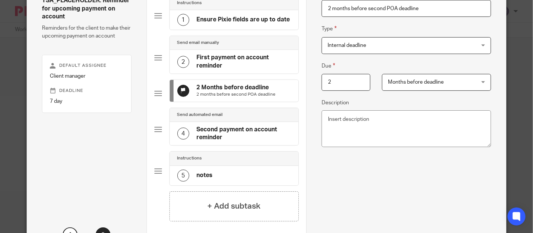
scroll to position [114, 0]
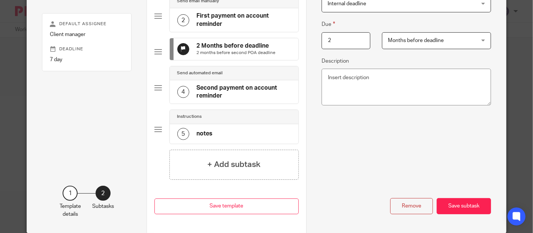
click at [230, 124] on div "Instructions" at bounding box center [234, 117] width 129 height 14
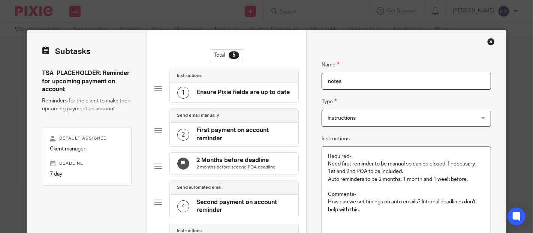
scroll to position [42, 0]
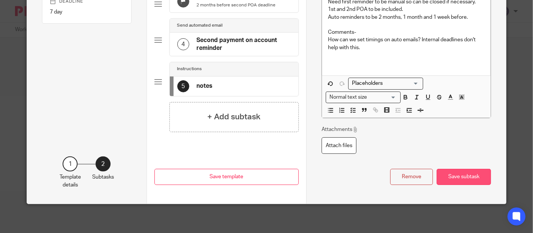
click at [471, 175] on button "Save subtask" at bounding box center [464, 177] width 54 height 16
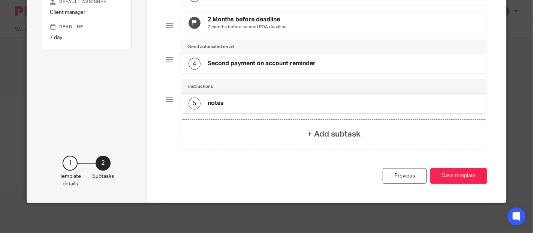
scroll to position [142, 0]
click at [459, 173] on button "Save template" at bounding box center [459, 176] width 57 height 16
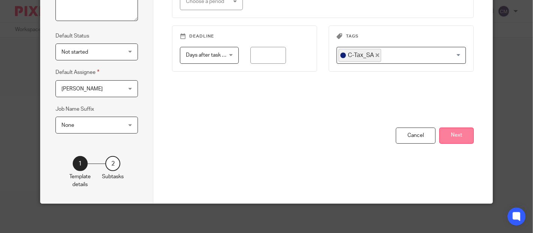
scroll to position [0, 105]
click at [461, 128] on button "Next" at bounding box center [457, 136] width 35 height 16
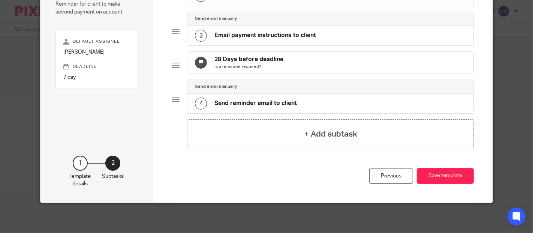
scroll to position [102, 0]
click at [239, 32] on h4 "Email payment instructions to client" at bounding box center [266, 36] width 102 height 8
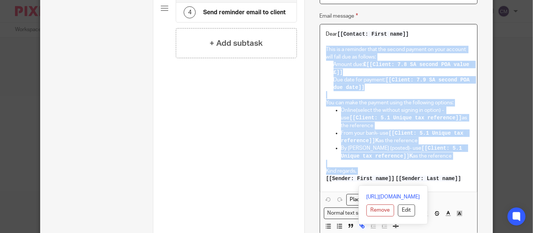
scroll to position [225, 0]
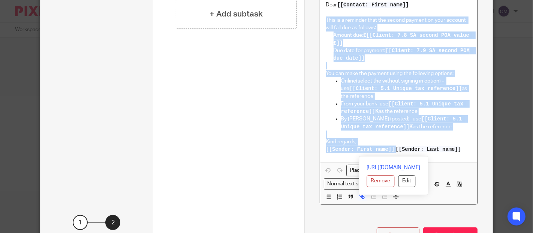
drag, startPoint x: 324, startPoint y: 162, endPoint x: 465, endPoint y: 152, distance: 142.1
click at [465, 152] on div "Dear [[Contact: First name]] This is a reminder that the second payment on your…" at bounding box center [399, 78] width 158 height 167
copy div "This is a reminder that the second payment on your account will fall due as fol…"
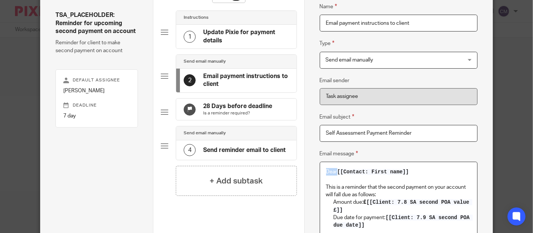
drag, startPoint x: 420, startPoint y: 171, endPoint x: 302, endPoint y: 163, distance: 118.0
click at [305, 163] on div "Name Update Pixie for payment details Type Instructions Instructions Instructio…" at bounding box center [399, 200] width 189 height 457
copy p "Dear"
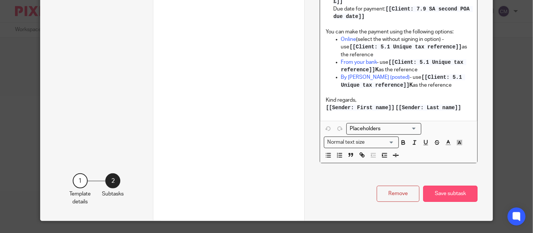
click at [444, 193] on button "Save subtask" at bounding box center [450, 194] width 54 height 16
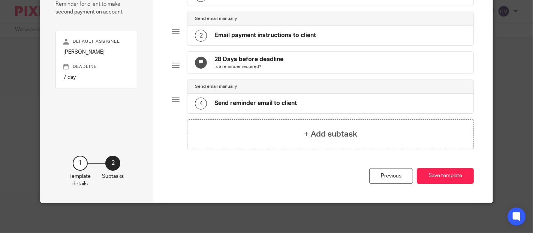
scroll to position [0, 0]
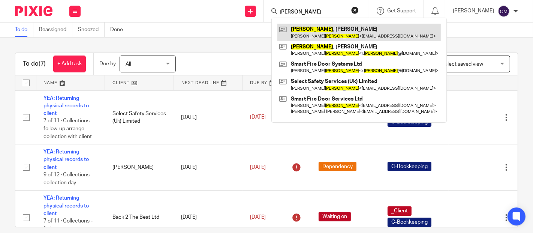
type input "[PERSON_NAME]"
click at [314, 33] on link at bounding box center [360, 32] width 164 height 17
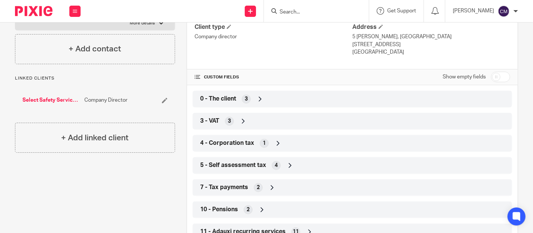
scroll to position [167, 0]
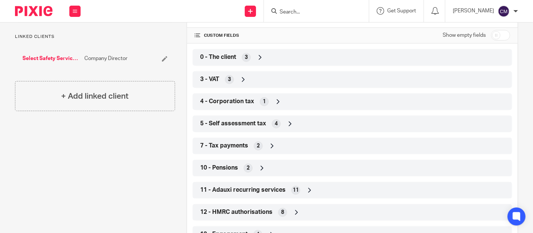
click at [219, 143] on span "7 - Tax payments" at bounding box center [224, 146] width 48 height 8
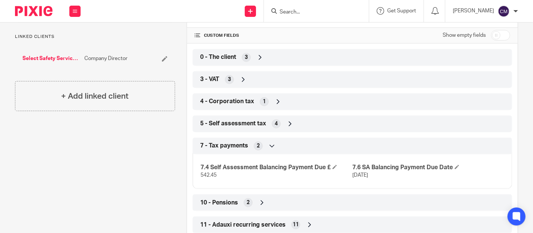
click at [492, 35] on input "checkbox" at bounding box center [500, 35] width 19 height 11
checkbox input "true"
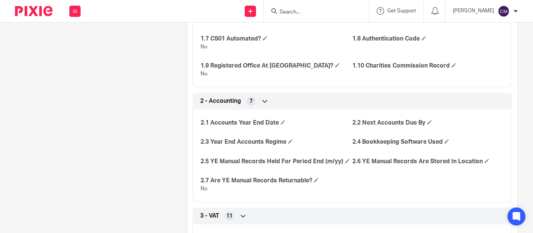
scroll to position [125, 0]
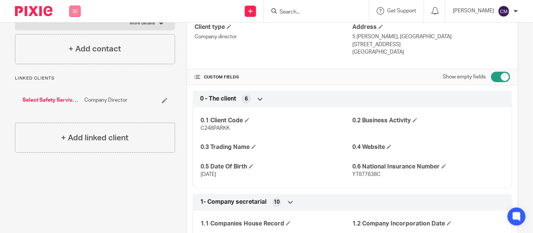
click at [74, 9] on icon at bounding box center [75, 11] width 5 height 5
click at [75, 88] on link "Settings" at bounding box center [75, 89] width 20 height 5
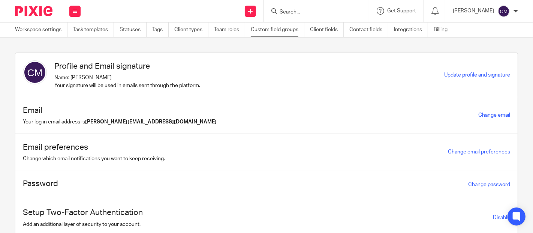
click at [260, 34] on link "Custom field groups" at bounding box center [278, 30] width 54 height 15
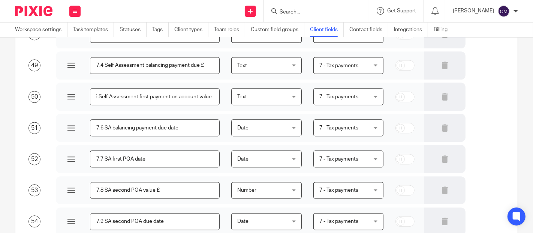
scroll to position [0, 13]
drag, startPoint x: 155, startPoint y: 97, endPoint x: 189, endPoint y: 100, distance: 33.9
click at [189, 100] on input "7.5 Self Assessment first payment on account value £" at bounding box center [155, 96] width 130 height 17
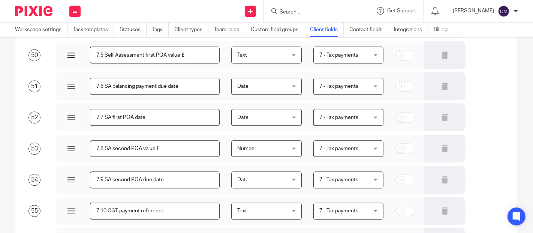
drag, startPoint x: 144, startPoint y: 53, endPoint x: 108, endPoint y: 57, distance: 37.0
click at [108, 57] on input "7.5 Self Assessment first POA value £" at bounding box center [155, 55] width 130 height 17
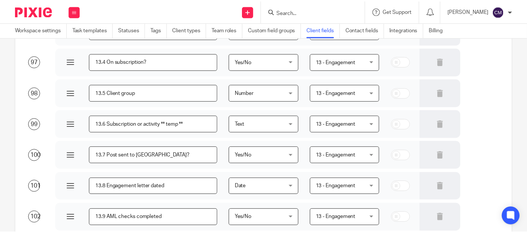
scroll to position [3114, 0]
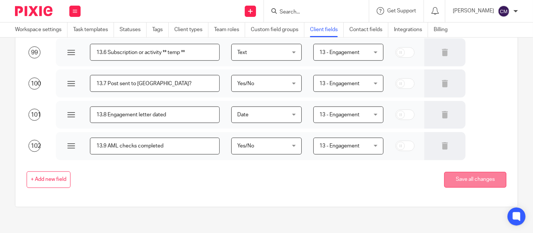
type input "7.5 SA first POA value £"
click at [477, 175] on button "Save all changes" at bounding box center [475, 180] width 62 height 16
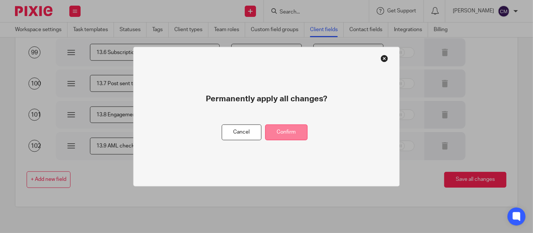
click at [285, 134] on button "Confirm" at bounding box center [287, 132] width 42 height 16
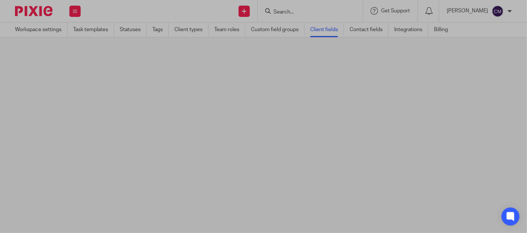
scroll to position [0, 0]
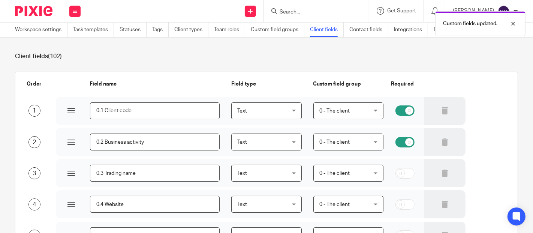
click at [338, 10] on div "Custom fields updated." at bounding box center [396, 22] width 259 height 29
click at [309, 12] on div "Custom fields updated." at bounding box center [396, 22] width 259 height 29
click at [291, 15] on div "Custom fields updated." at bounding box center [396, 22] width 259 height 29
click at [290, 11] on div "Custom fields updated." at bounding box center [396, 22] width 259 height 29
click at [298, 11] on div "Custom fields updated." at bounding box center [396, 22] width 259 height 29
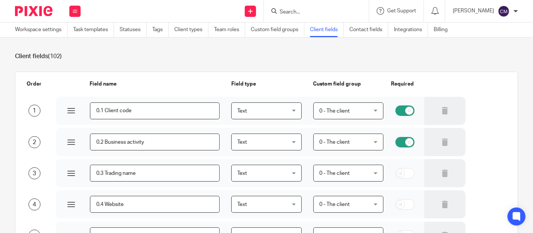
click at [298, 11] on div "Custom fields updated." at bounding box center [396, 22] width 259 height 29
click at [298, 11] on input "Search" at bounding box center [313, 12] width 68 height 7
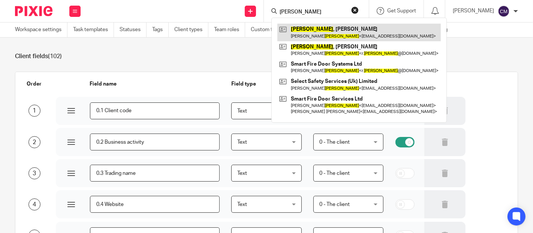
type input "PARKER"
click at [304, 28] on link at bounding box center [360, 32] width 164 height 17
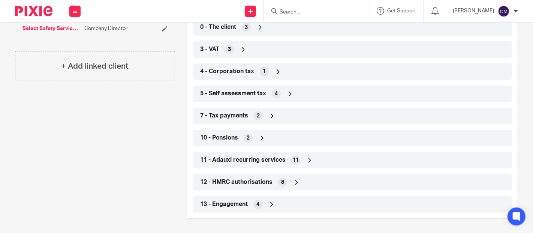
scroll to position [30, 0]
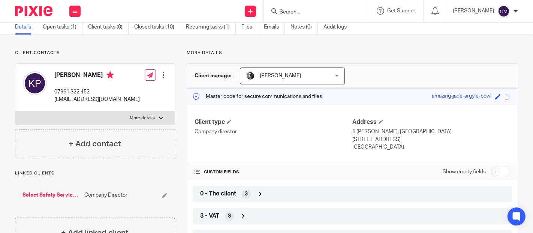
click at [494, 163] on div "Client type Company director Address 5 [PERSON_NAME] Reach, [GEOGRAPHIC_DATA] […" at bounding box center [352, 135] width 331 height 60
click at [496, 173] on input "checkbox" at bounding box center [500, 172] width 19 height 11
checkbox input "true"
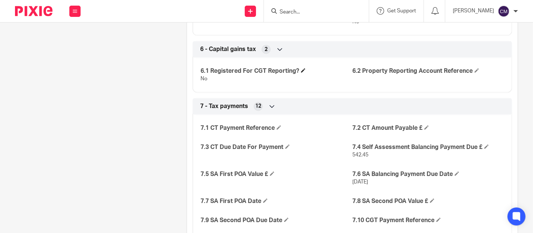
scroll to position [947, 0]
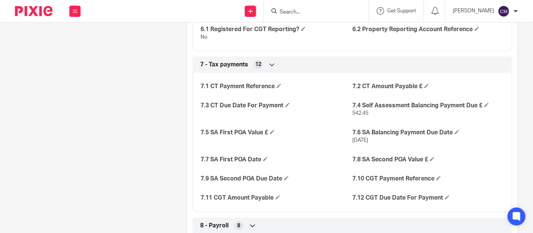
drag, startPoint x: 258, startPoint y: 158, endPoint x: 197, endPoint y: 128, distance: 68.6
click at [197, 128] on div "7.1 CT Payment Reference 7.2 CT Amount Payable £ 7.3 CT Due Date For Payment 7.…" at bounding box center [353, 140] width 320 height 144
copy div "7.5 SA First POA Value £ 7.6 SA Balancing Payment Due Date 31 Jan 2025 7.7 SA F…"
click at [353, 157] on h4 "7.8 SA Second POA Value £" at bounding box center [429, 160] width 152 height 8
drag, startPoint x: 348, startPoint y: 159, endPoint x: 293, endPoint y: 176, distance: 57.5
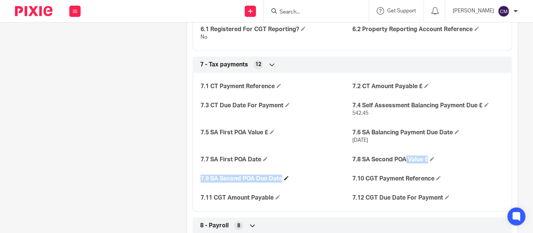
click at [293, 176] on div "7.1 CT Payment Reference 7.2 CT Amount Payable £ 7.3 CT Due Date For Payment 7.…" at bounding box center [353, 140] width 320 height 144
copy div "7.8 SA Second POA Value £ 7.9 SA Second POA Due Date"
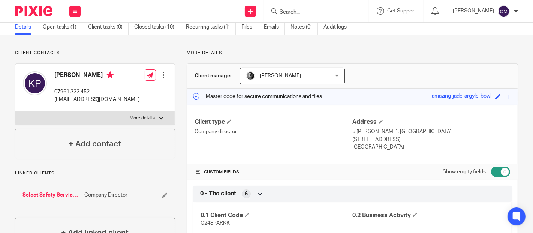
scroll to position [0, 0]
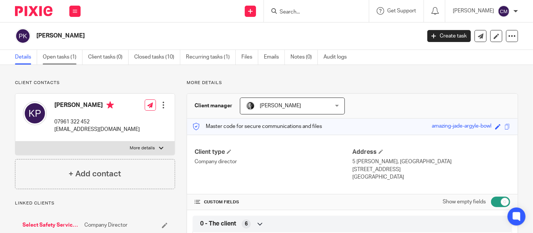
click at [76, 56] on link "Open tasks (1)" at bounding box center [63, 57] width 40 height 15
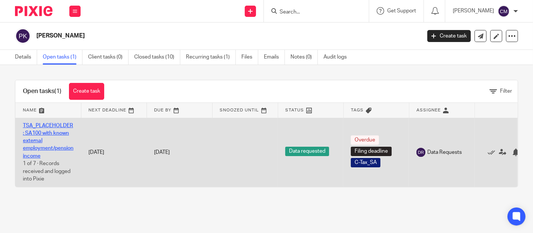
click at [54, 124] on link "TSA_PLACEHOLDER: SA100 with known external employment/pension income" at bounding box center [48, 141] width 51 height 36
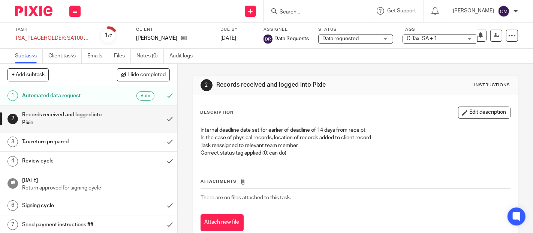
click at [307, 14] on input "Search" at bounding box center [313, 12] width 68 height 7
click at [73, 10] on icon at bounding box center [75, 11] width 5 height 5
click at [78, 87] on link "Settings" at bounding box center [75, 89] width 20 height 5
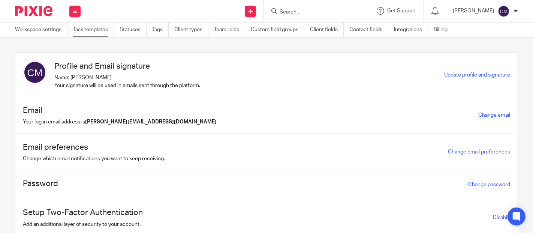
click at [109, 27] on link "Task templates" at bounding box center [93, 30] width 41 height 15
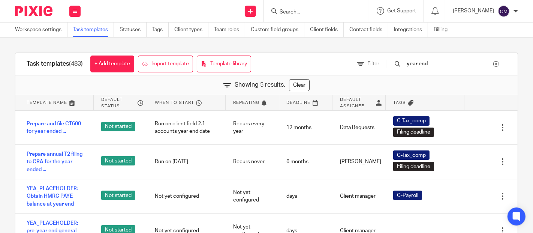
drag, startPoint x: 427, startPoint y: 69, endPoint x: 408, endPoint y: 72, distance: 19.4
click at [408, 72] on div "year end" at bounding box center [443, 64] width 127 height 22
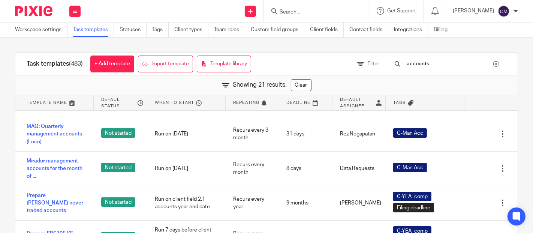
scroll to position [458, 0]
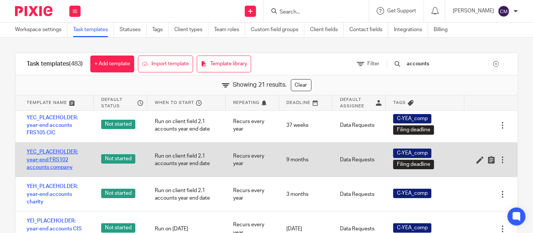
type input "accounts"
click at [57, 170] on link "YEC_PLACEHOLDER: year-end FRS102 accounts company" at bounding box center [57, 159] width 60 height 23
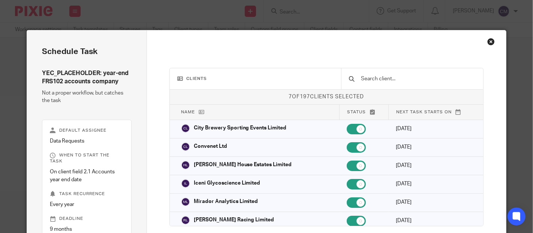
scroll to position [63, 0]
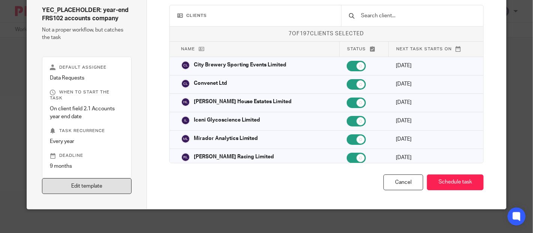
click at [92, 179] on link "Edit template" at bounding box center [86, 186] width 89 height 16
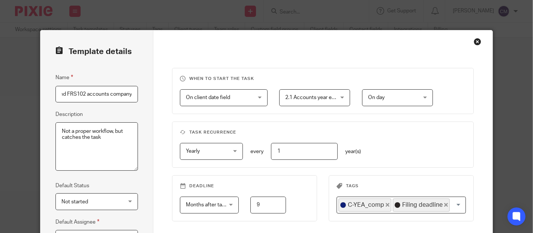
scroll to position [83, 0]
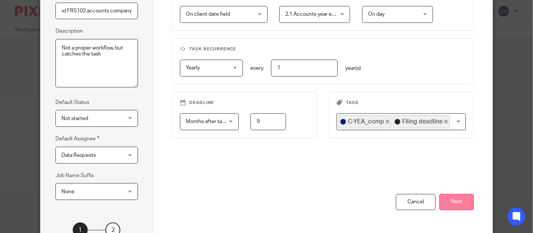
click at [470, 202] on button "Next" at bounding box center [457, 202] width 35 height 16
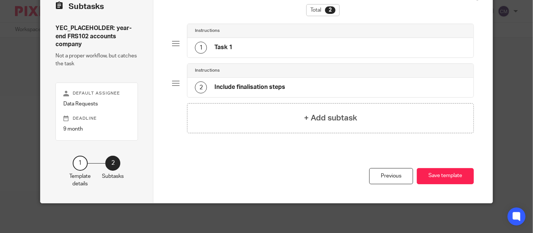
scroll to position [0, 0]
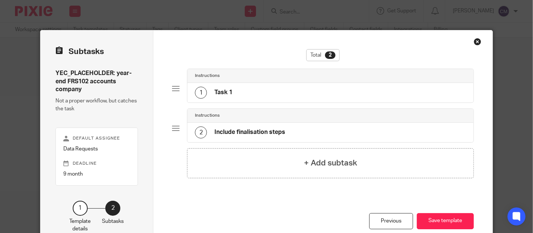
click at [475, 41] on div "Close this dialog window" at bounding box center [478, 42] width 8 height 8
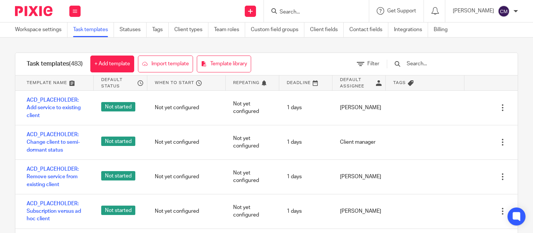
click at [437, 64] on input "text" at bounding box center [449, 64] width 87 height 8
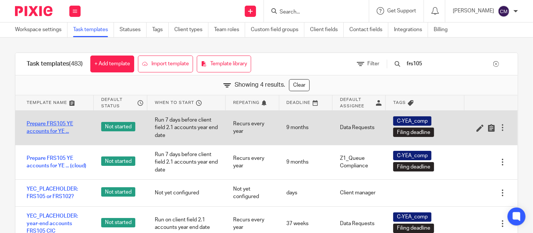
type input "frs105"
click at [54, 131] on link "Prepare FRS105 YE accounts for YE ..." at bounding box center [57, 127] width 60 height 15
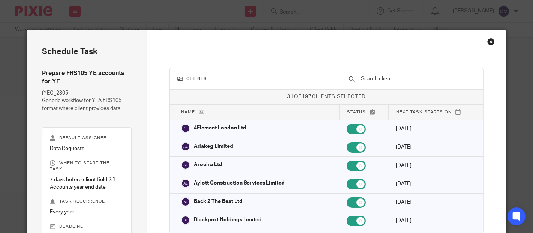
scroll to position [71, 0]
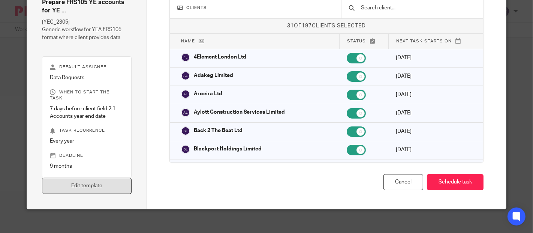
click at [118, 178] on link "Edit template" at bounding box center [86, 186] width 89 height 16
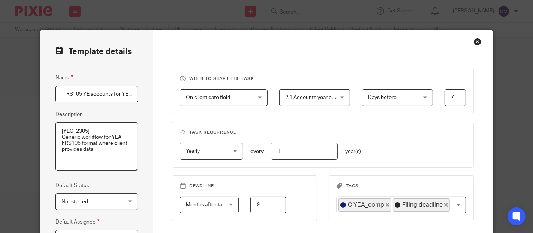
scroll to position [125, 0]
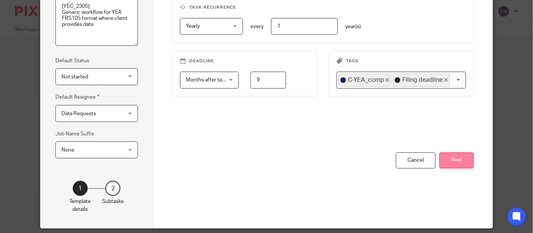
click at [455, 164] on button "Next" at bounding box center [457, 160] width 35 height 16
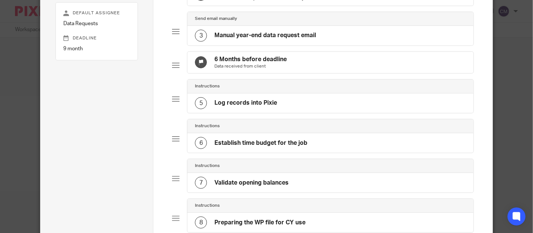
scroll to position [42, 0]
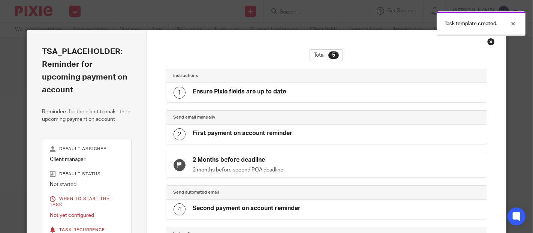
scroll to position [141, 0]
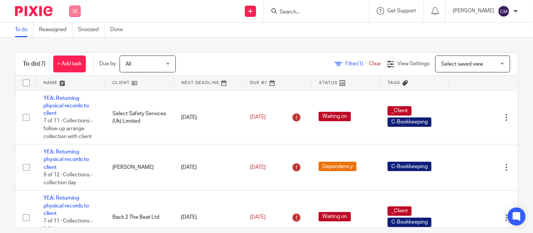
click at [73, 9] on icon at bounding box center [75, 11] width 5 height 5
click at [77, 36] on link "Work" at bounding box center [71, 34] width 13 height 5
